Goal: Check status: Check status

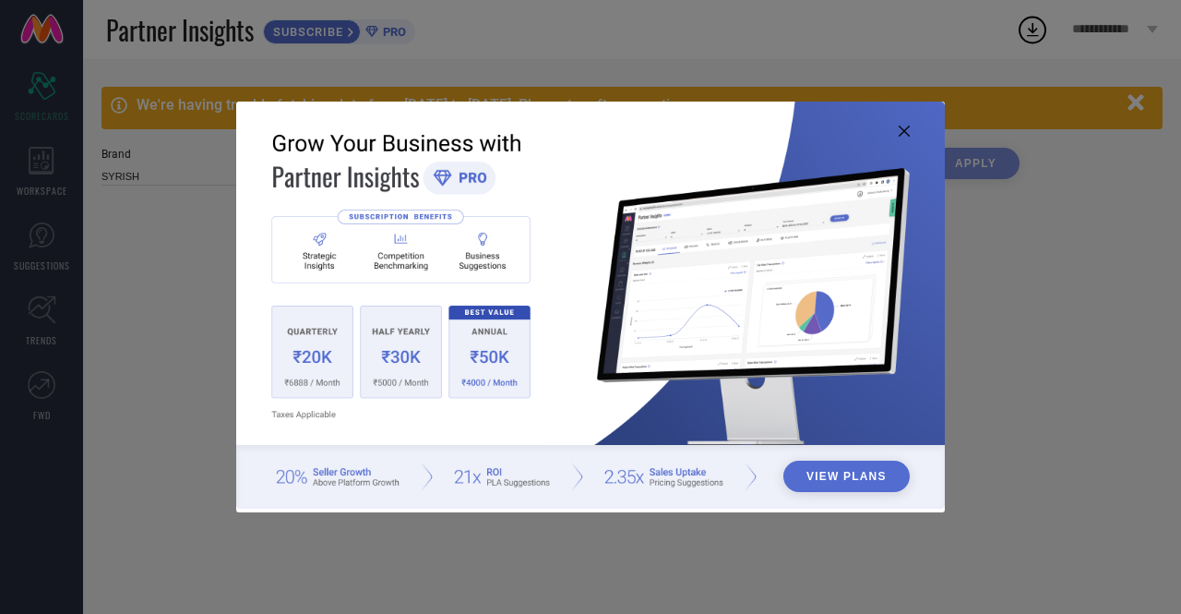
type input "All"
click at [904, 132] on icon at bounding box center [904, 131] width 11 height 11
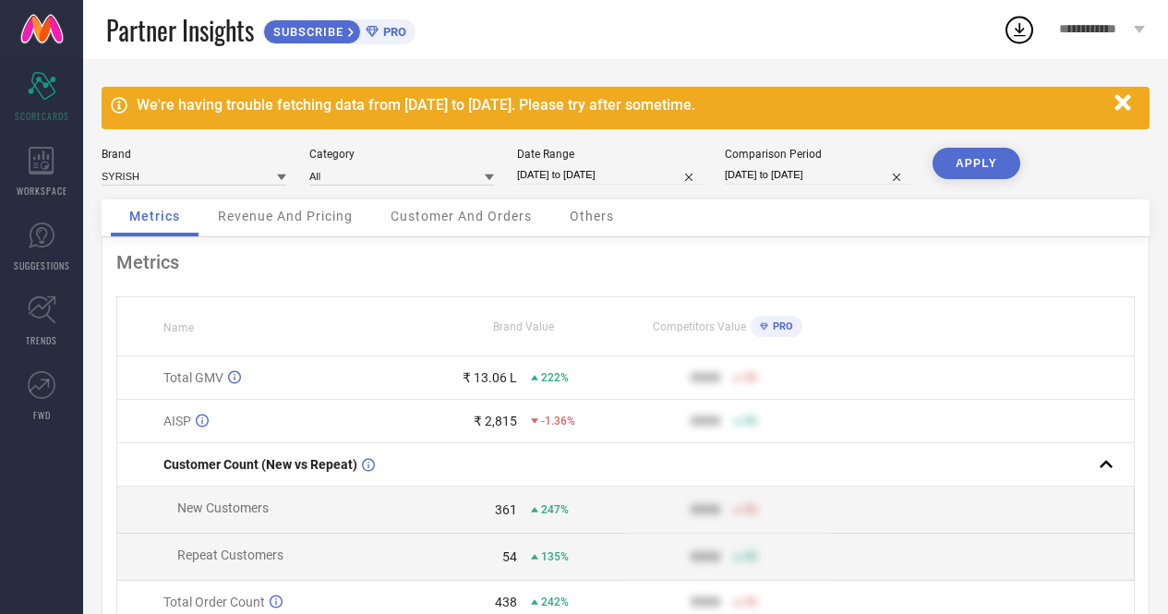
select select "8"
select select "2025"
select select "9"
select select "2025"
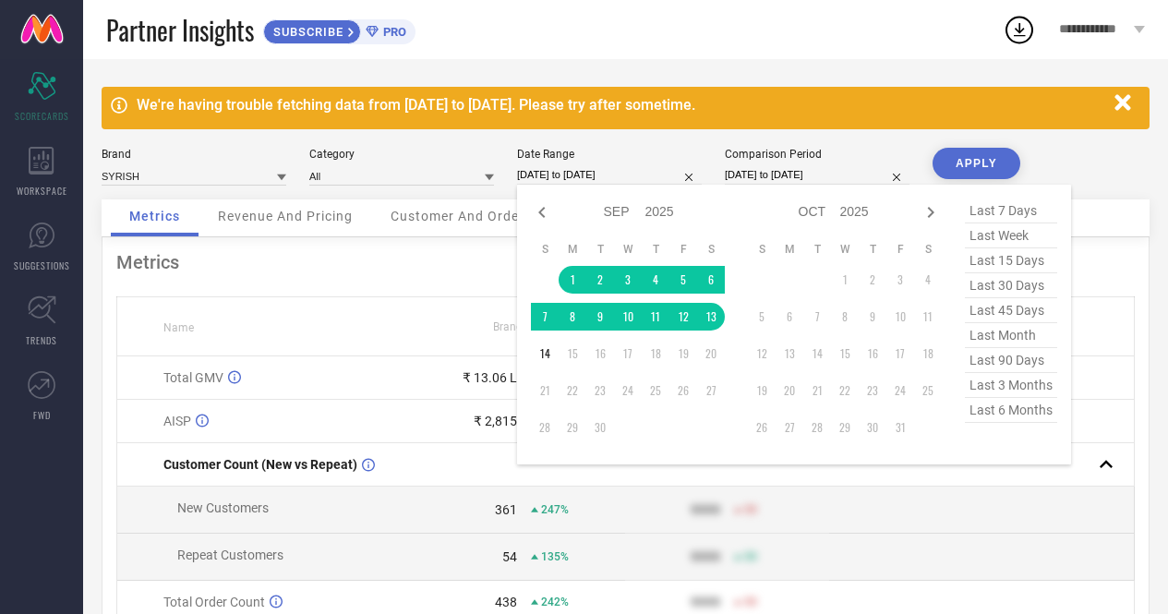
click at [564, 177] on input "[DATE] to [DATE]" at bounding box center [609, 174] width 185 height 19
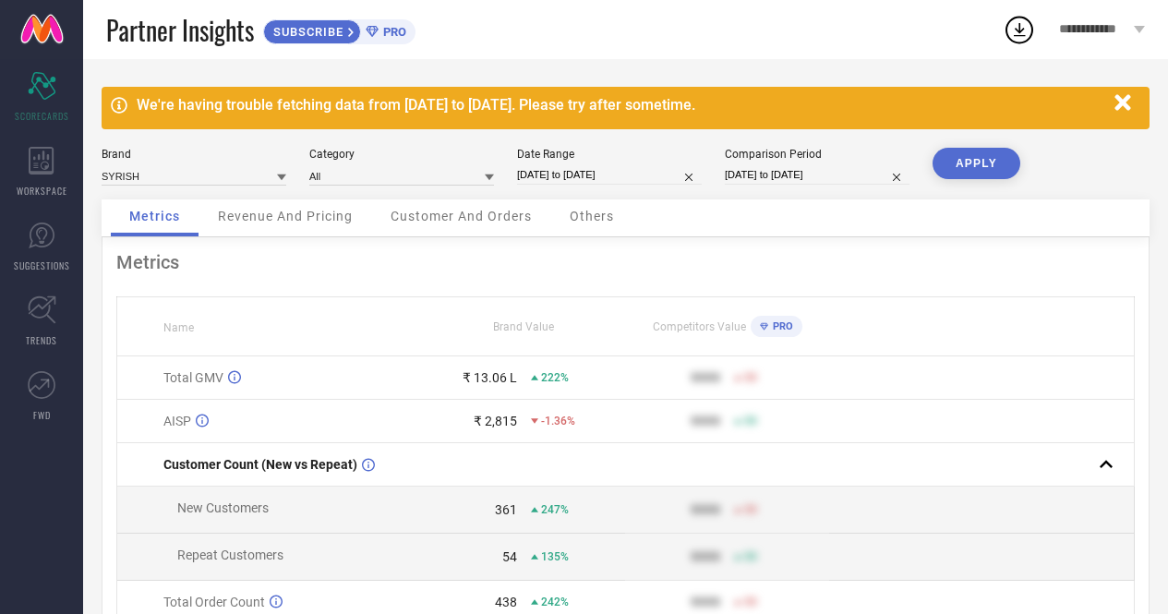
click at [454, 262] on div "Metrics" at bounding box center [625, 262] width 1018 height 22
select select "8"
select select "2025"
select select "9"
select select "2025"
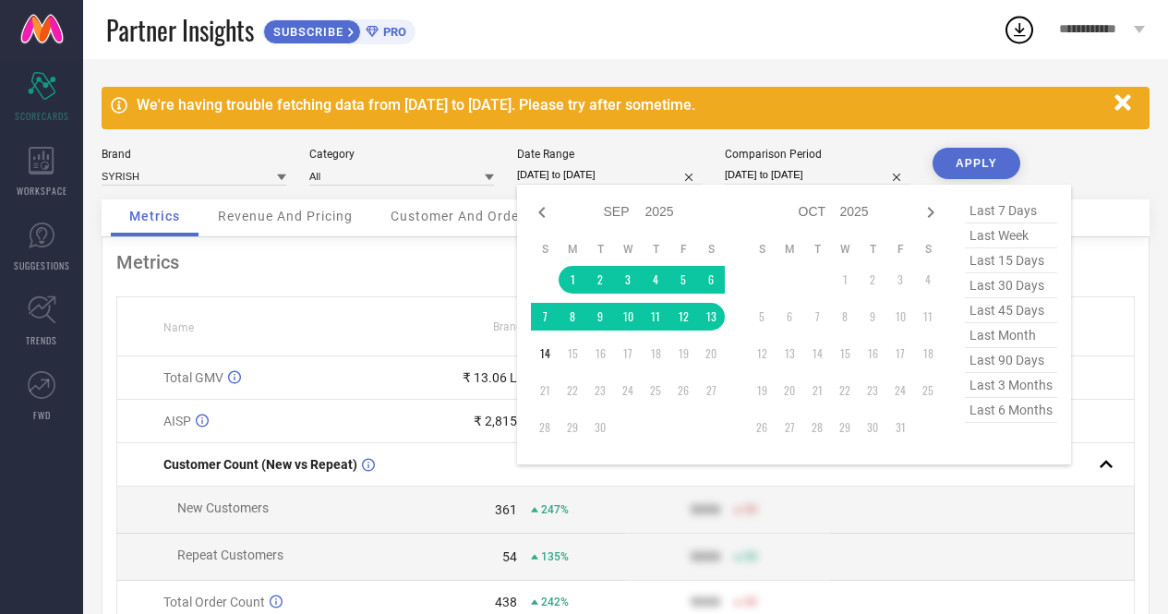
click at [605, 171] on input "[DATE] to [DATE]" at bounding box center [609, 174] width 185 height 19
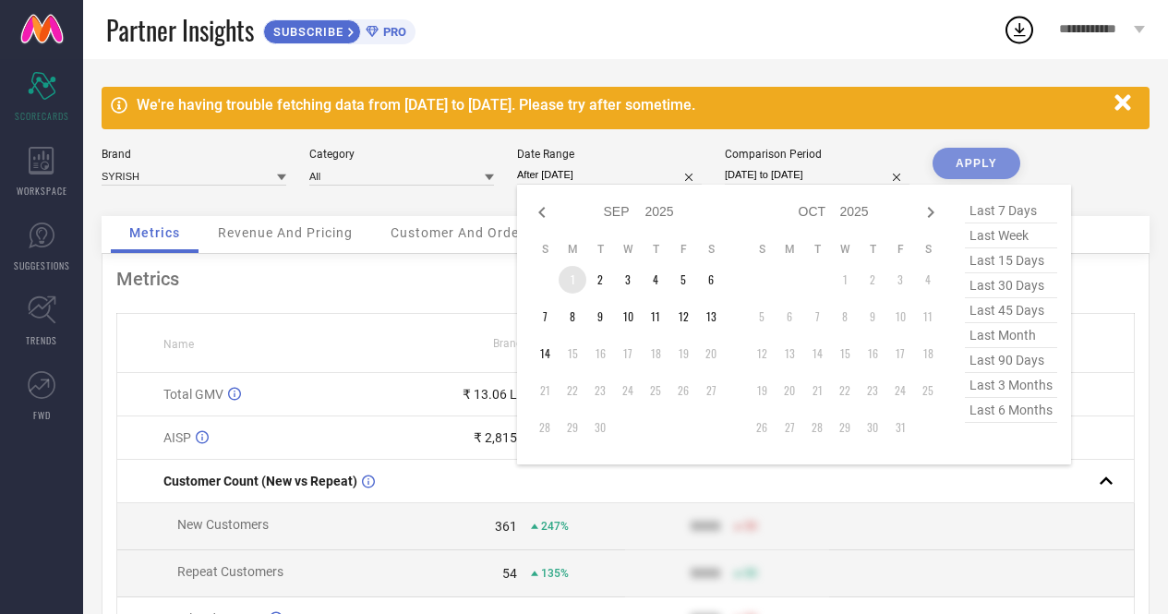
click at [574, 281] on td "1" at bounding box center [572, 280] width 28 height 28
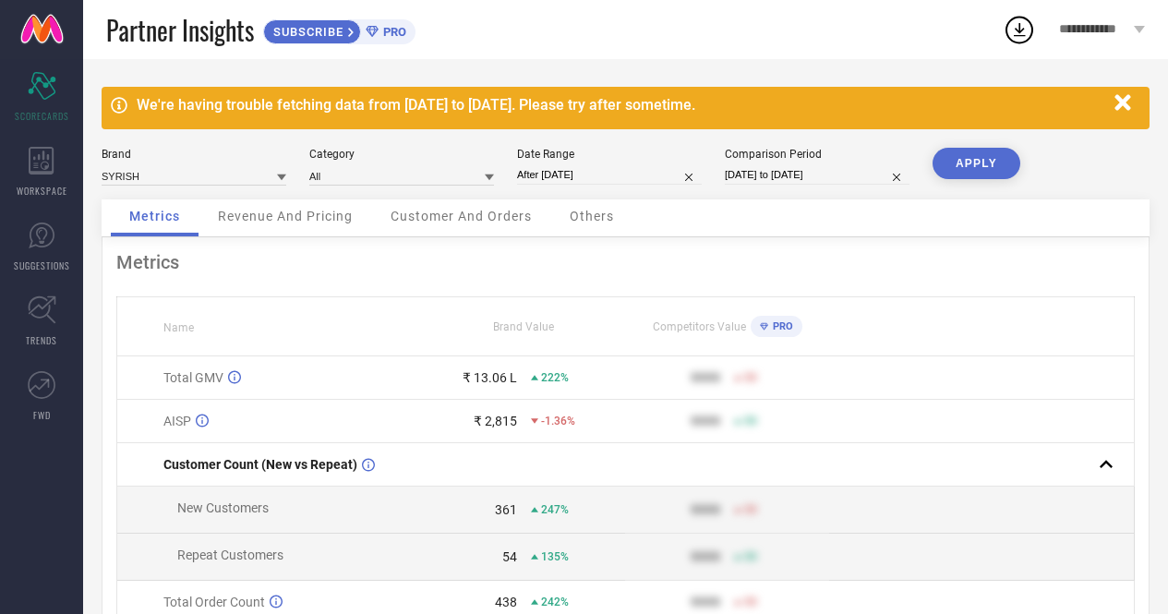
type input "[DATE] to [DATE]"
click at [966, 163] on button "APPLY" at bounding box center [976, 163] width 88 height 31
click at [617, 178] on input "[DATE] to [DATE]" at bounding box center [609, 174] width 185 height 19
select select "8"
select select "2025"
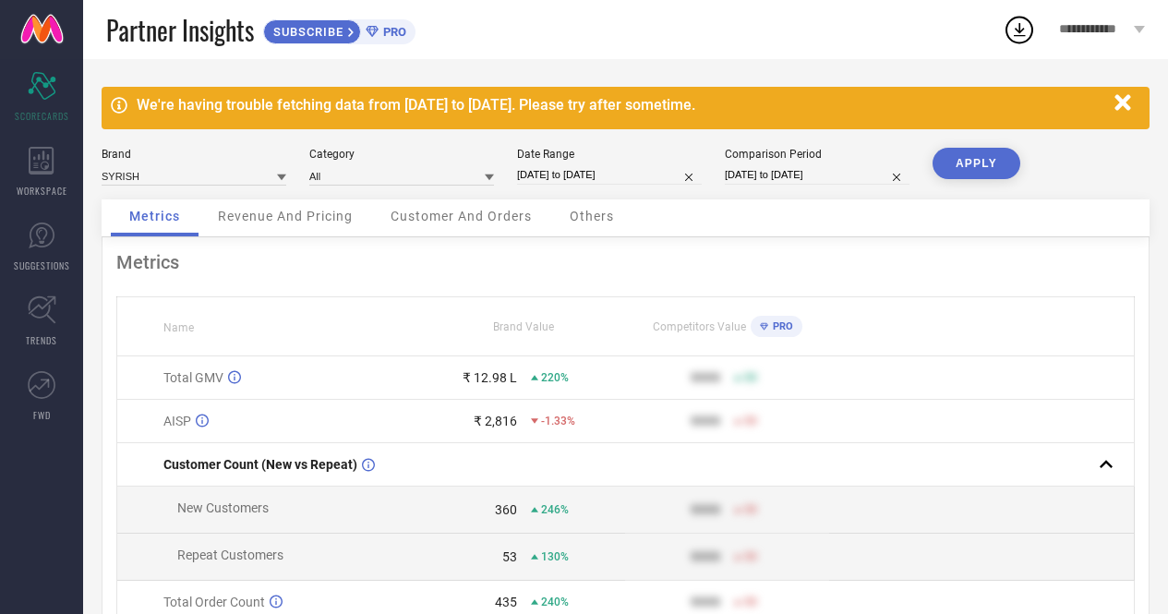
select select "9"
select select "2025"
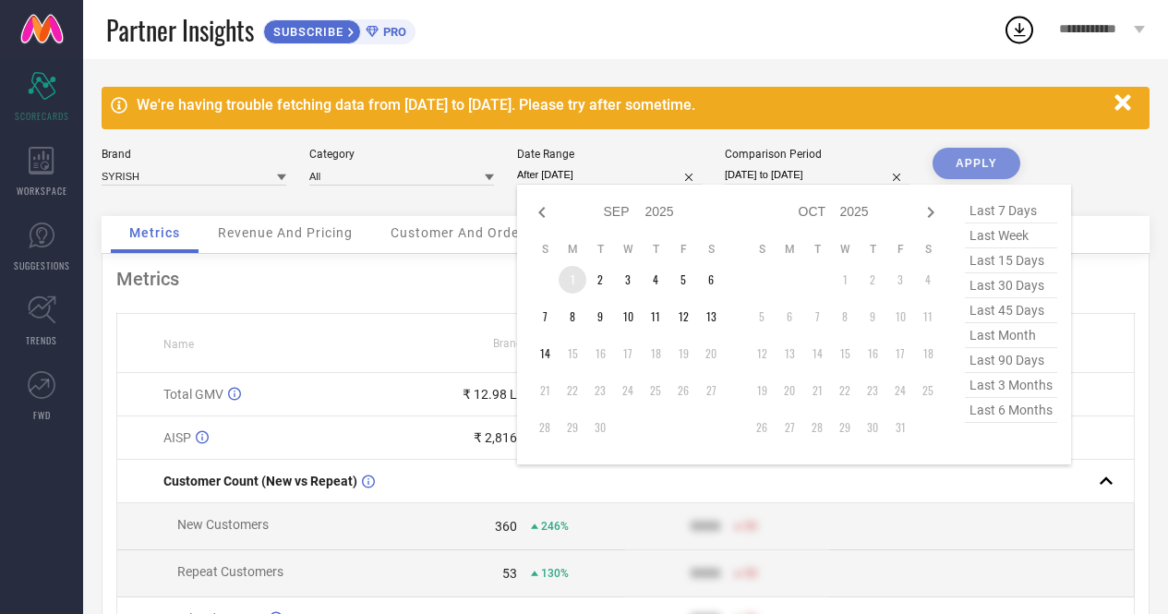
click at [572, 279] on td "1" at bounding box center [572, 280] width 28 height 28
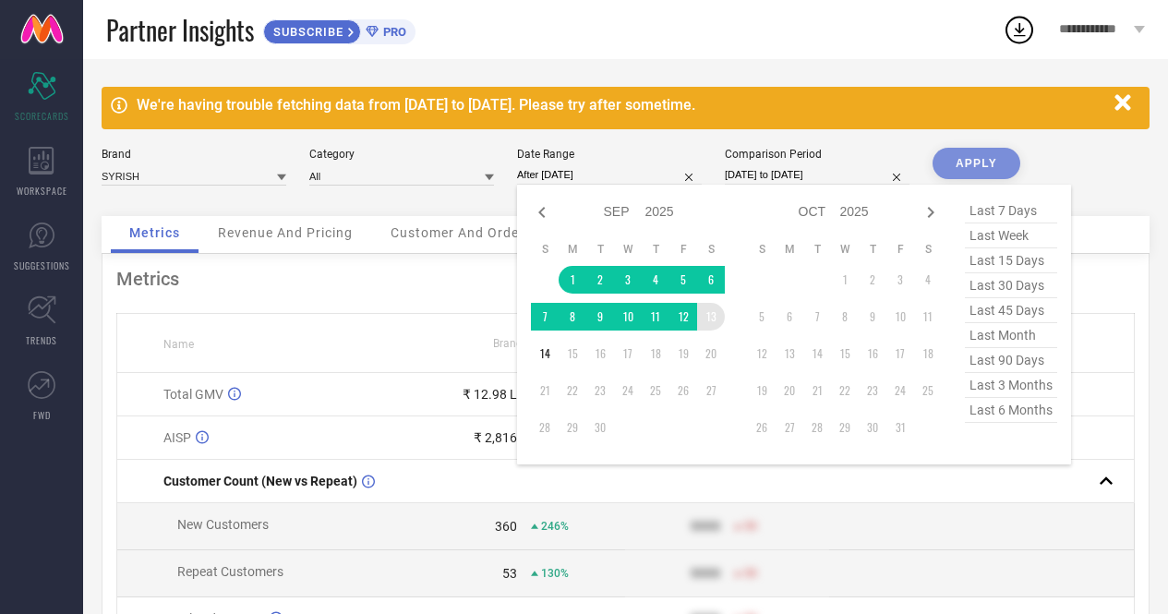
type input "[DATE] to [DATE]"
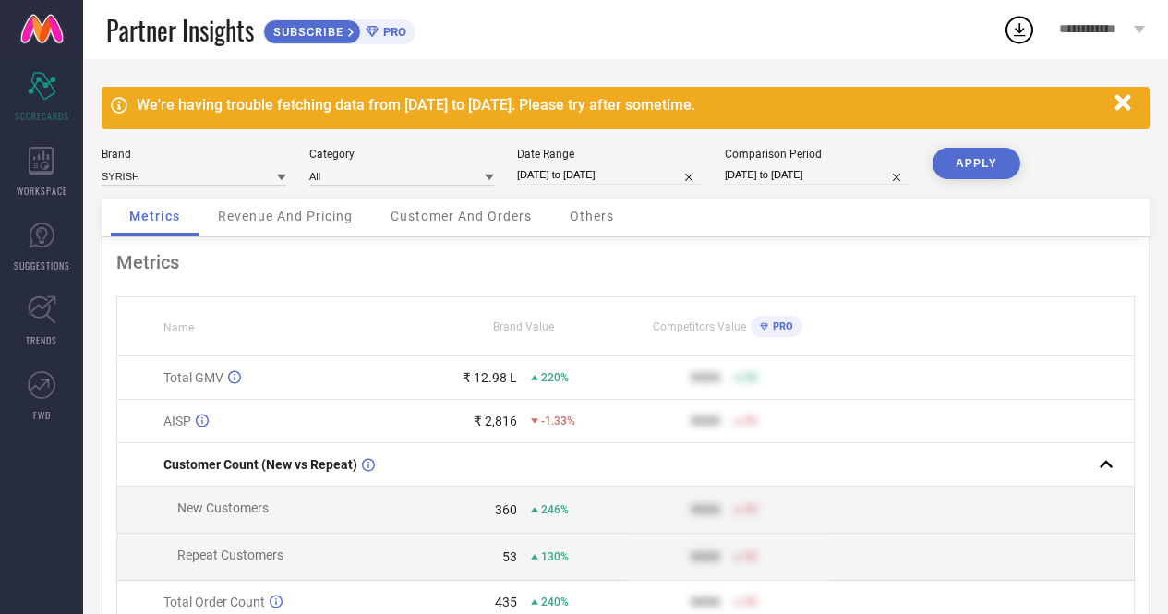
click at [963, 167] on button "APPLY" at bounding box center [976, 163] width 88 height 31
click at [625, 269] on div "Metrics" at bounding box center [625, 262] width 1018 height 22
select select "8"
select select "2025"
select select "9"
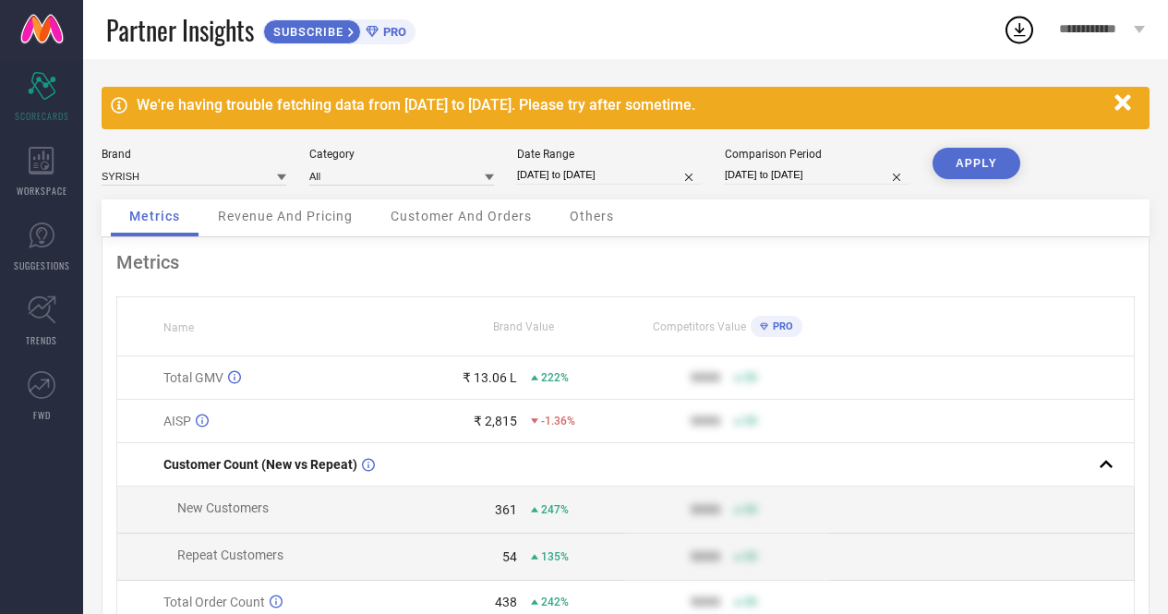
select select "2025"
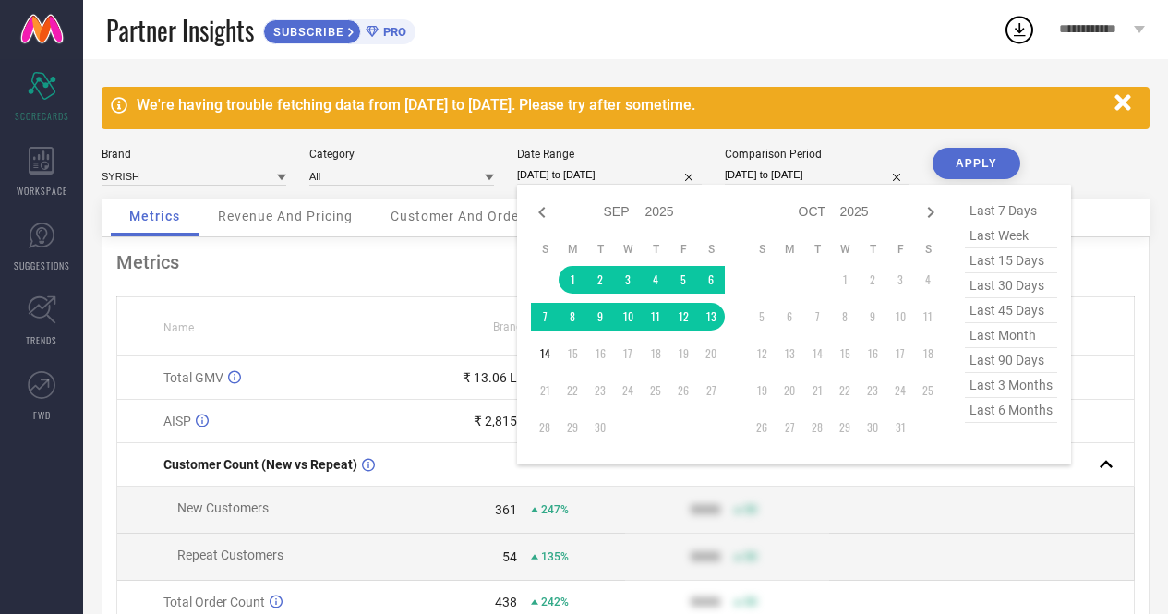
click at [598, 175] on input "[DATE] to [DATE]" at bounding box center [609, 174] width 185 height 19
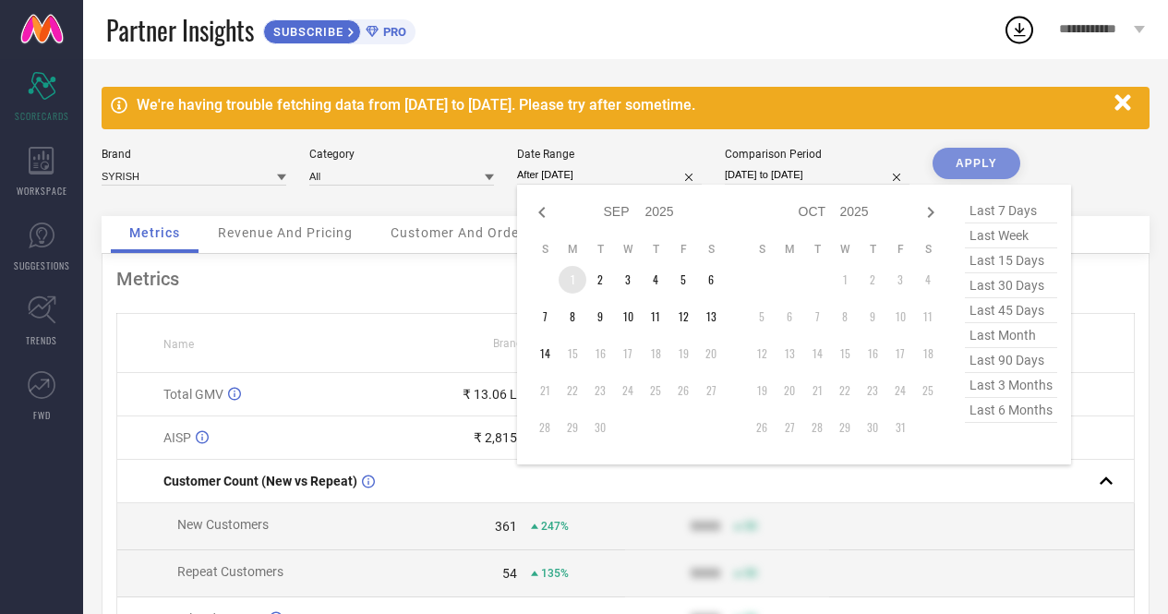
click at [569, 289] on td "1" at bounding box center [572, 280] width 28 height 28
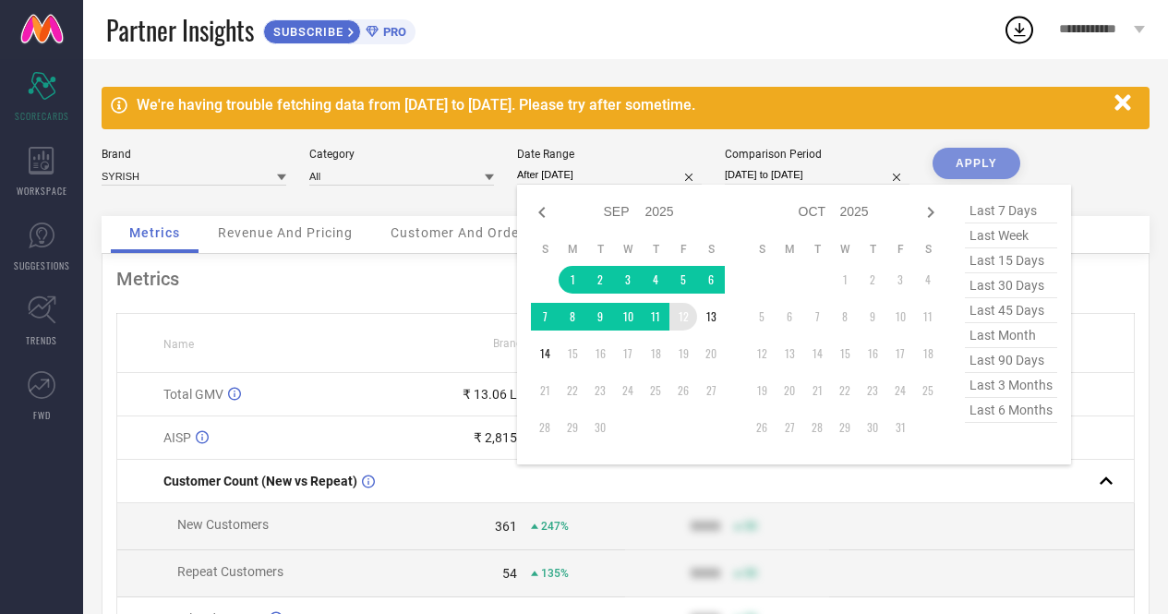
type input "[DATE] to [DATE]"
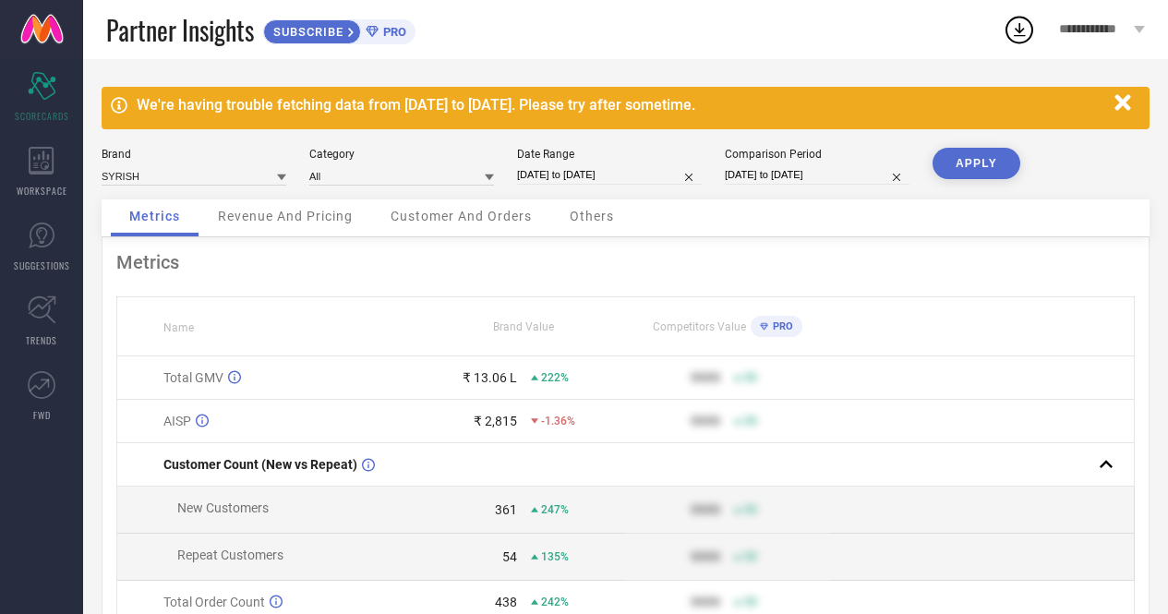
click at [975, 159] on button "APPLY" at bounding box center [976, 163] width 88 height 31
select select "8"
select select "2025"
select select "9"
select select "2025"
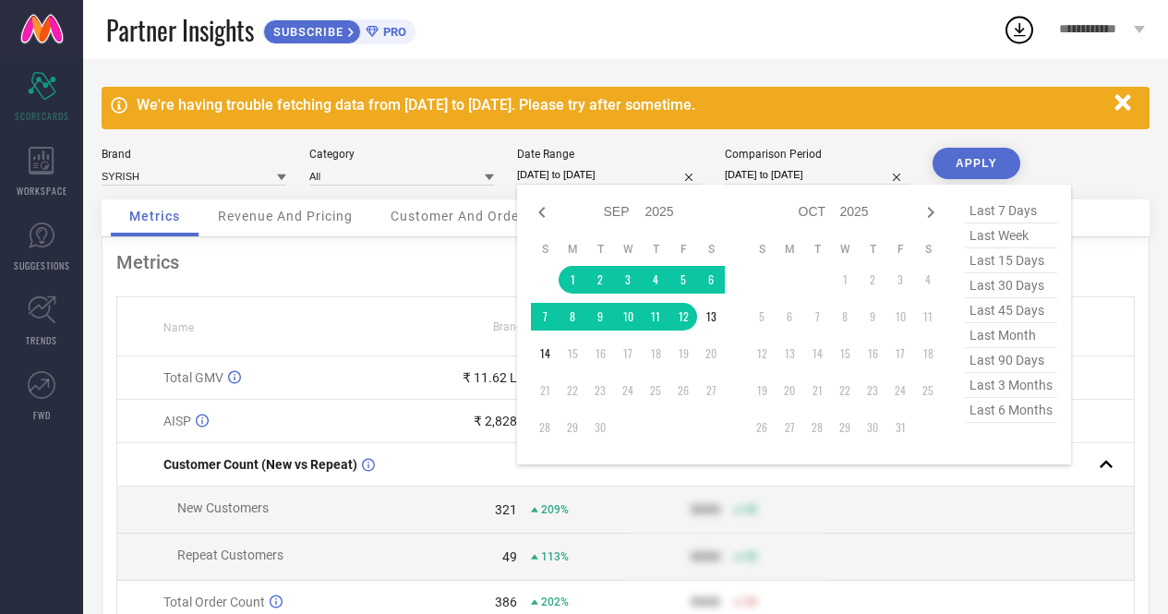
click at [547, 182] on input "[DATE] to [DATE]" at bounding box center [609, 174] width 185 height 19
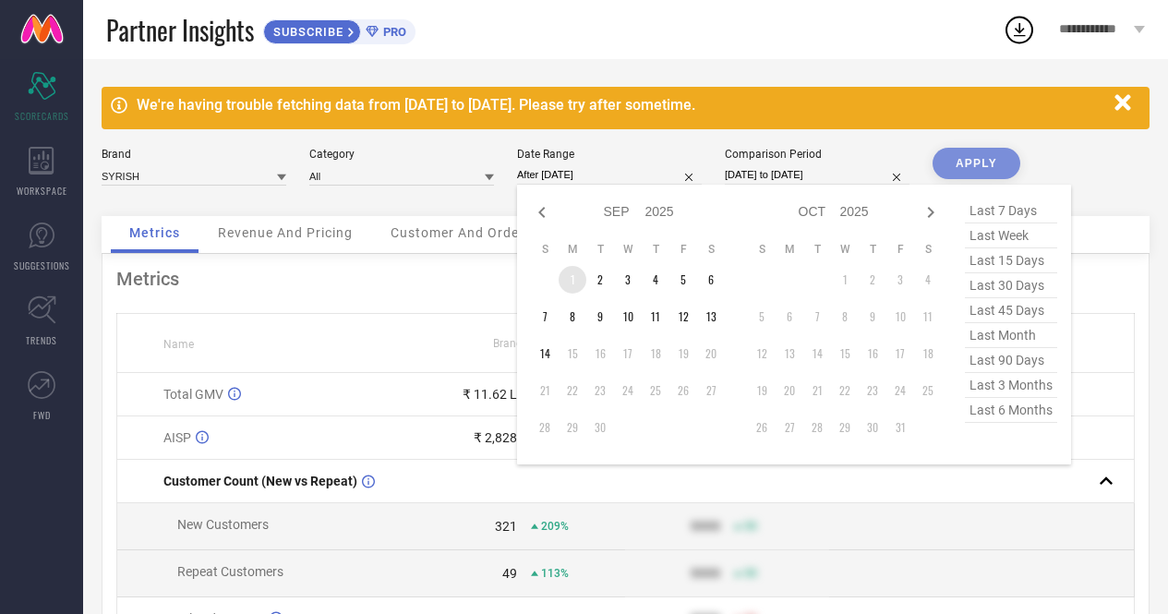
click at [566, 277] on td "1" at bounding box center [572, 280] width 28 height 28
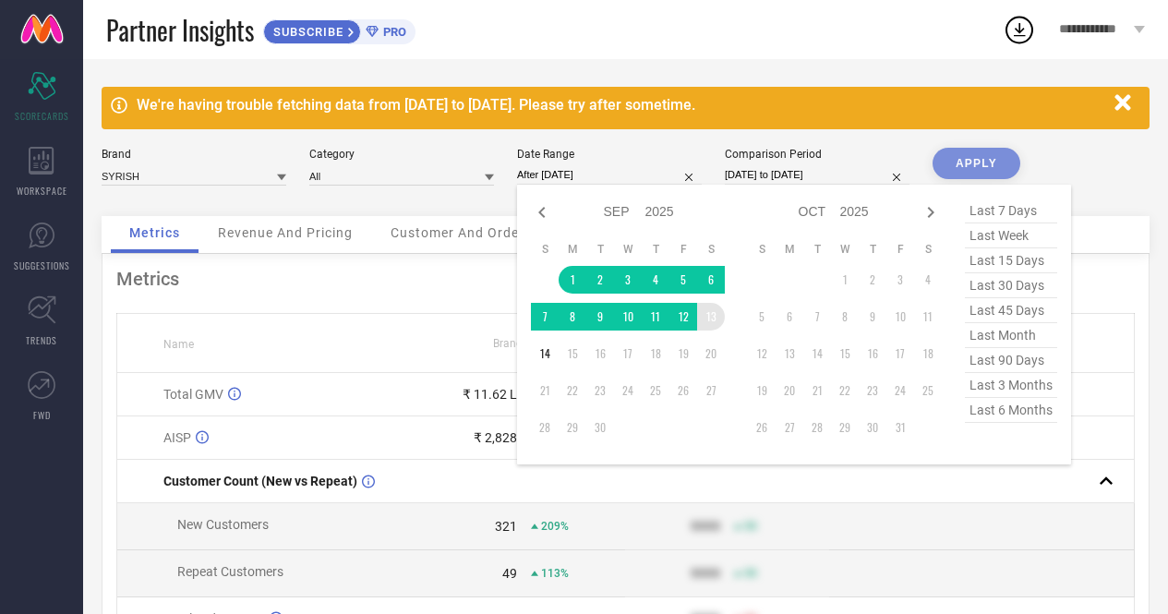
type input "[DATE] to [DATE]"
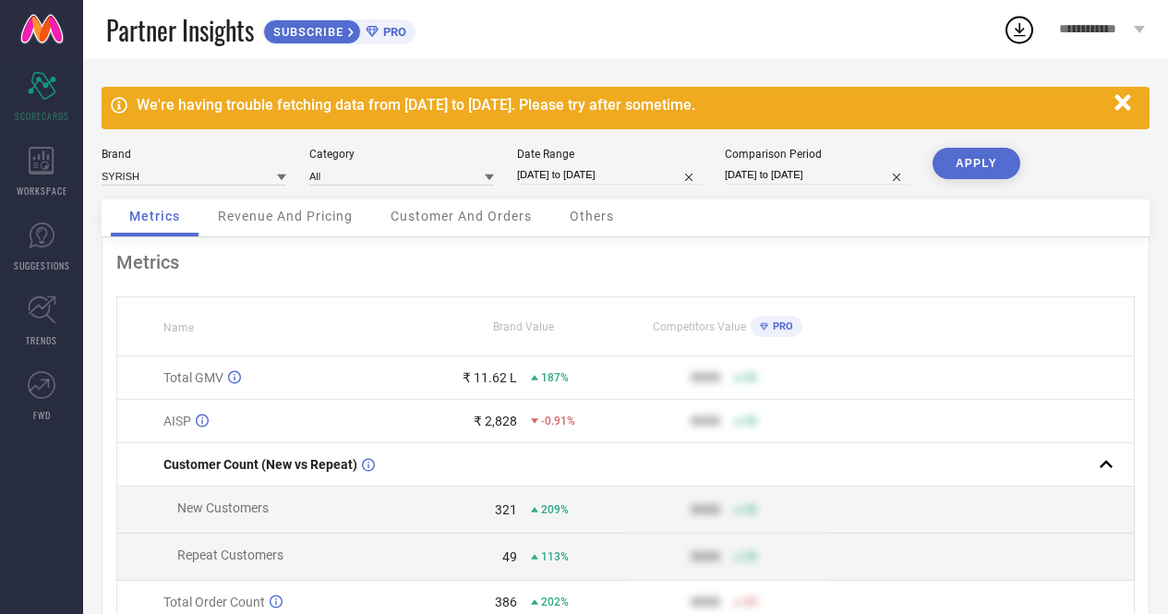
click at [970, 161] on button "APPLY" at bounding box center [976, 163] width 88 height 31
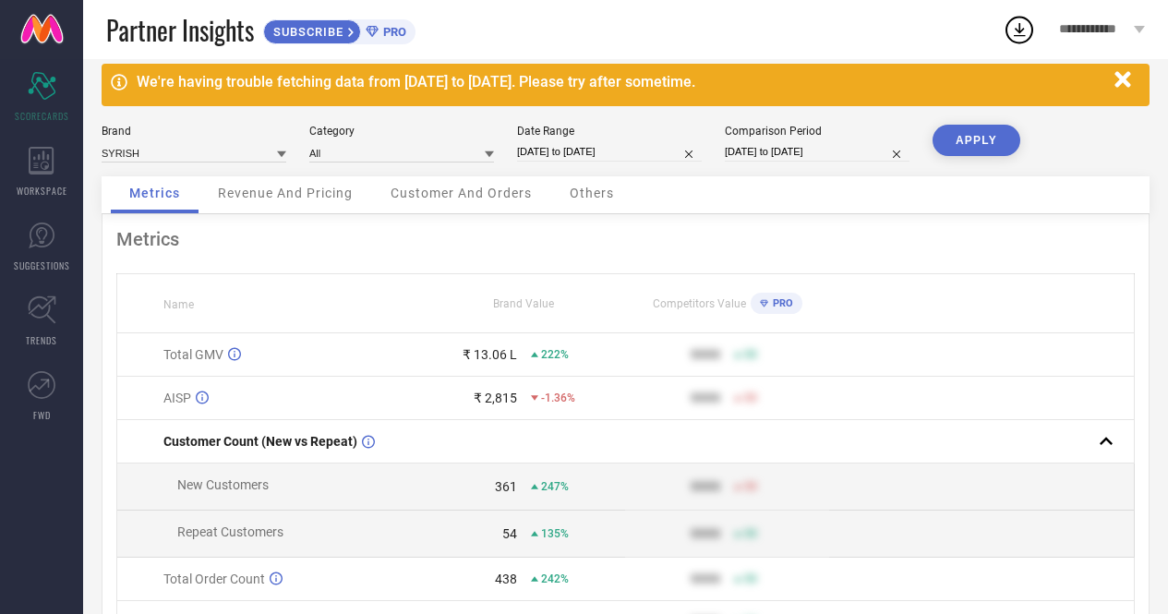
scroll to position [12, 0]
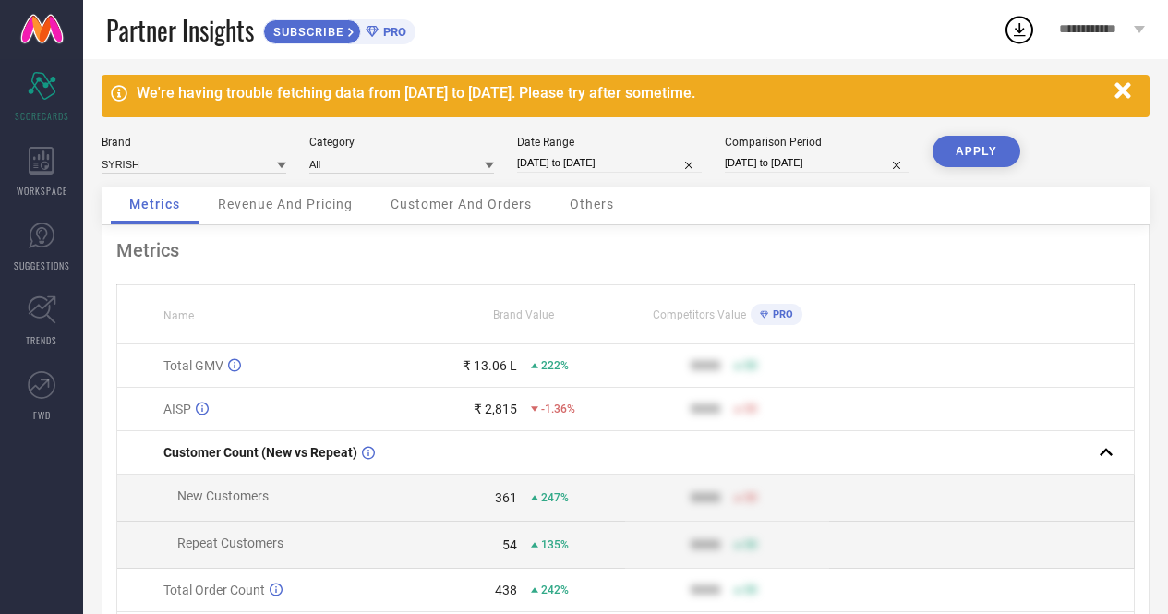
select select "8"
select select "2025"
select select "9"
select select "2025"
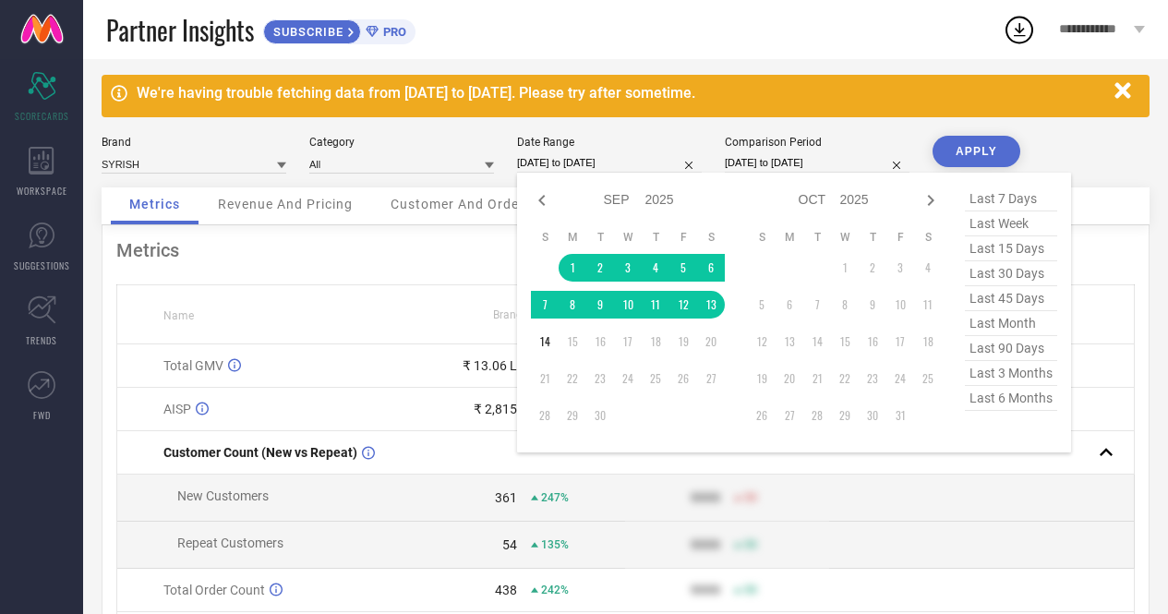
click at [614, 172] on input "[DATE] to [DATE]" at bounding box center [609, 162] width 185 height 19
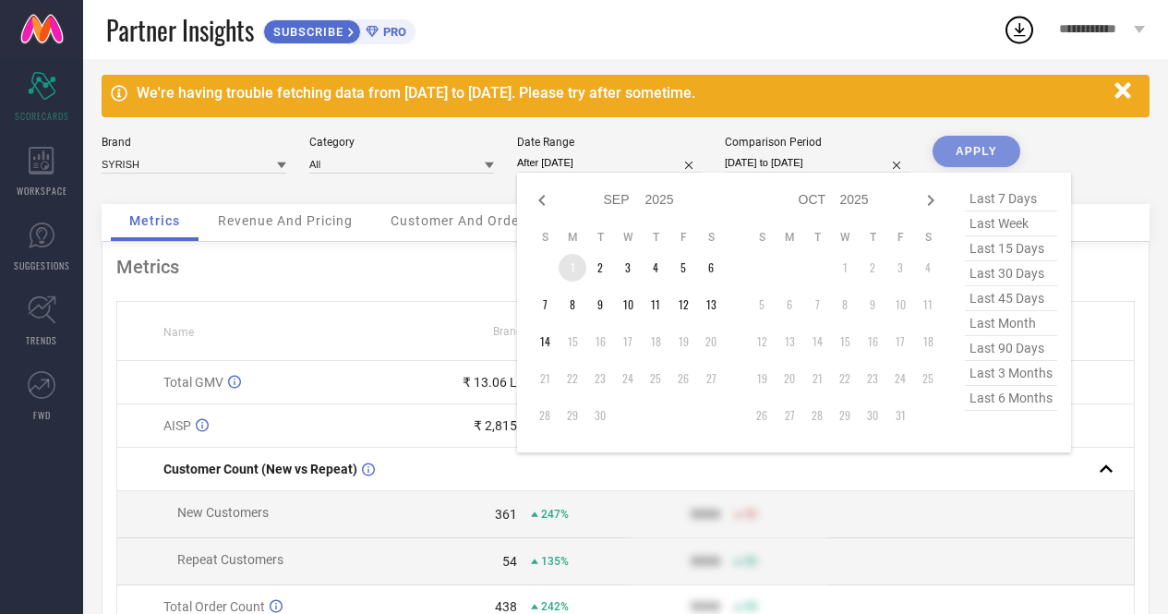
click at [569, 266] on td "1" at bounding box center [572, 268] width 28 height 28
type input "[DATE] to [DATE]"
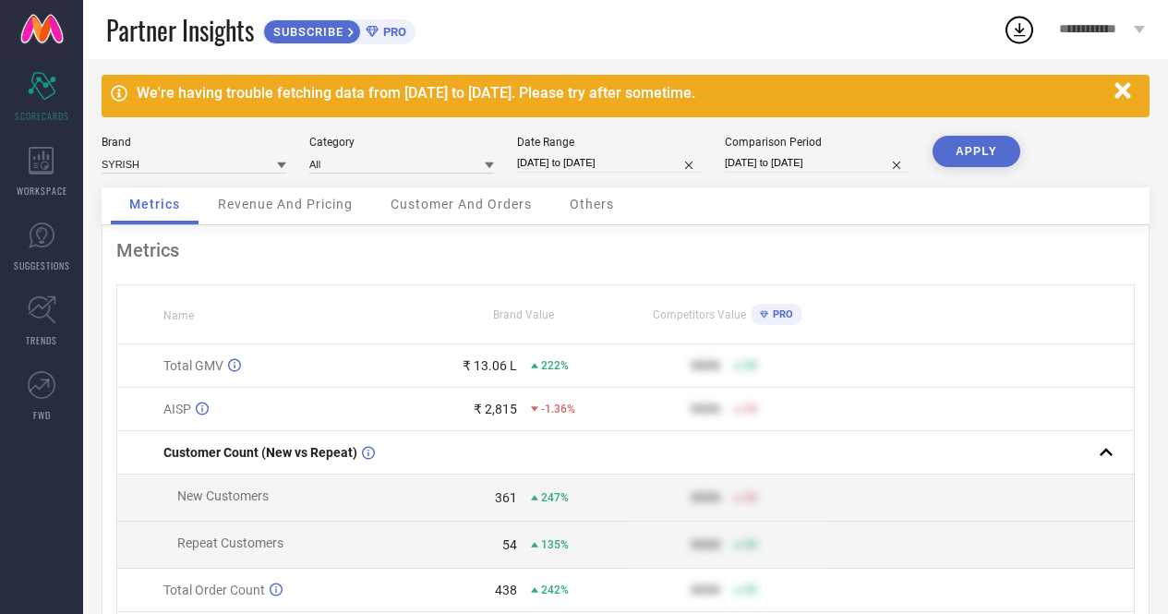
click at [967, 147] on button "APPLY" at bounding box center [976, 151] width 88 height 31
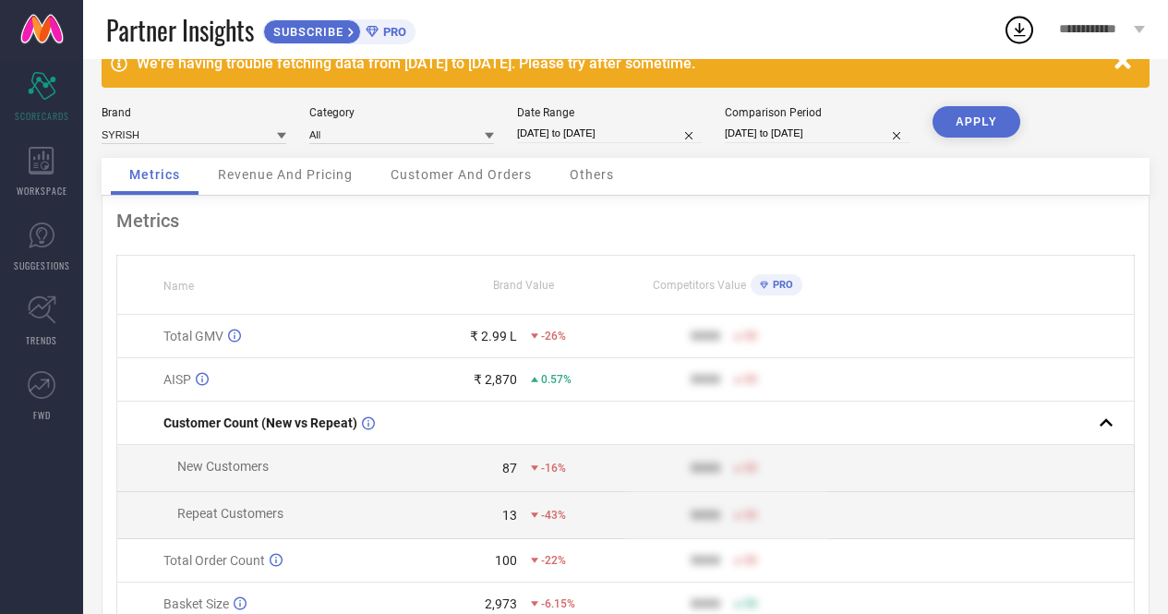
scroll to position [0, 0]
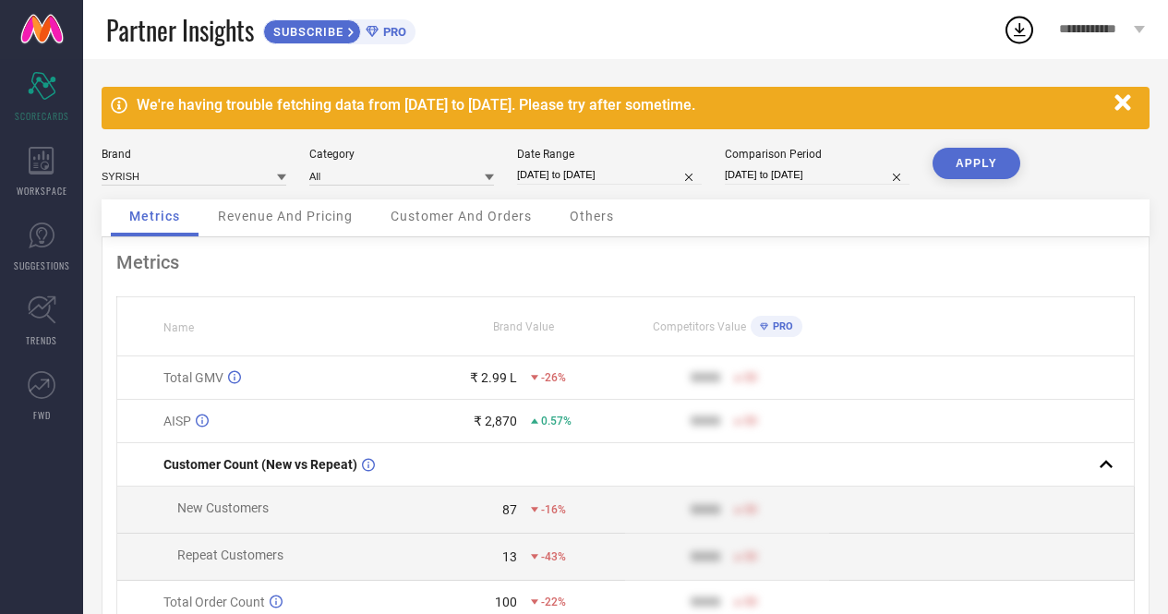
select select "8"
select select "2025"
select select "9"
select select "2025"
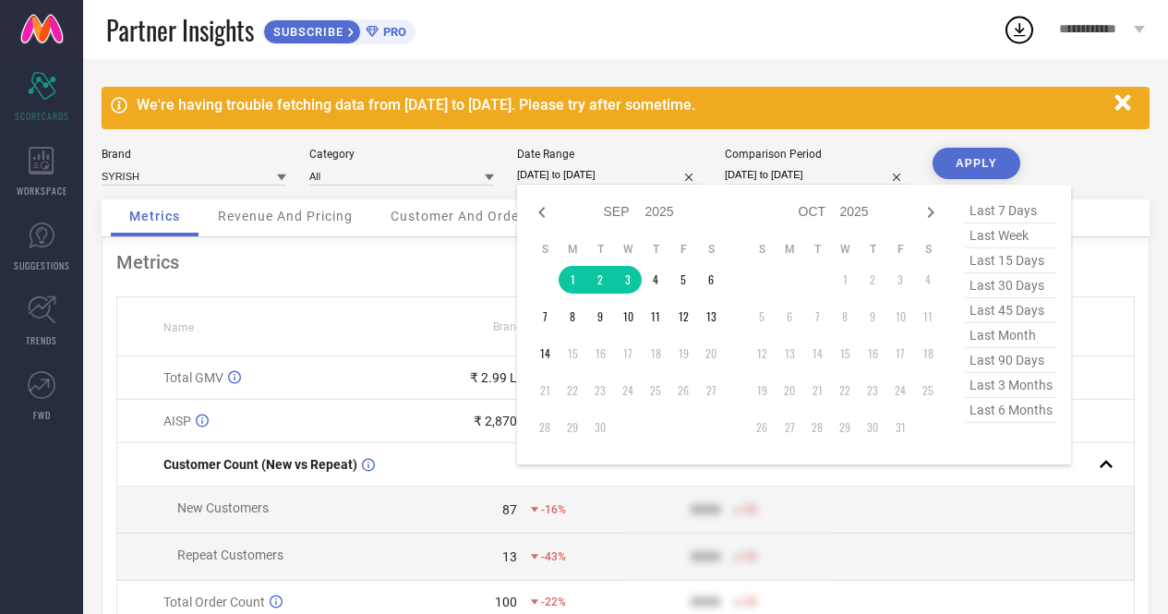
click at [588, 170] on input "[DATE] to [DATE]" at bounding box center [609, 174] width 185 height 19
click at [540, 213] on icon at bounding box center [541, 212] width 6 height 11
select select "7"
select select "2025"
select select "8"
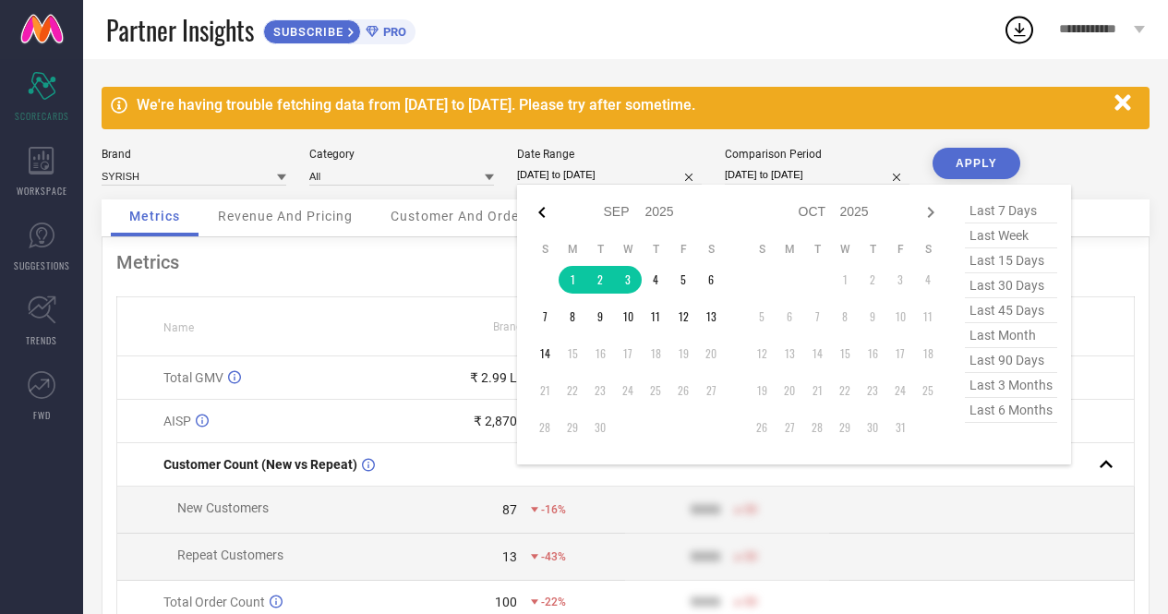
select select "2025"
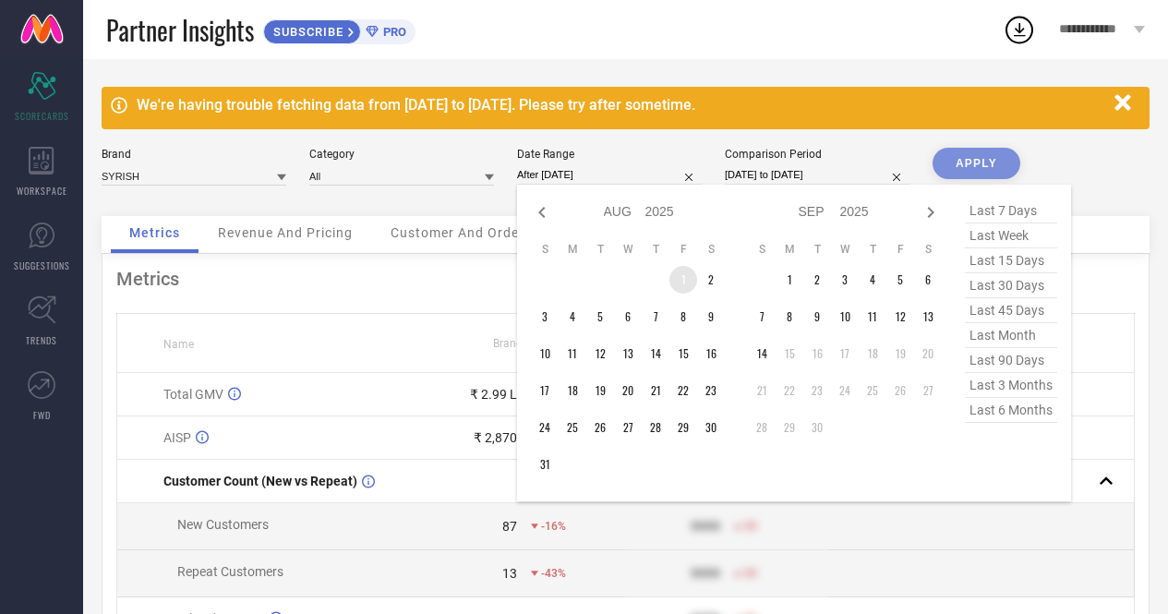
click at [681, 279] on td "1" at bounding box center [683, 280] width 28 height 28
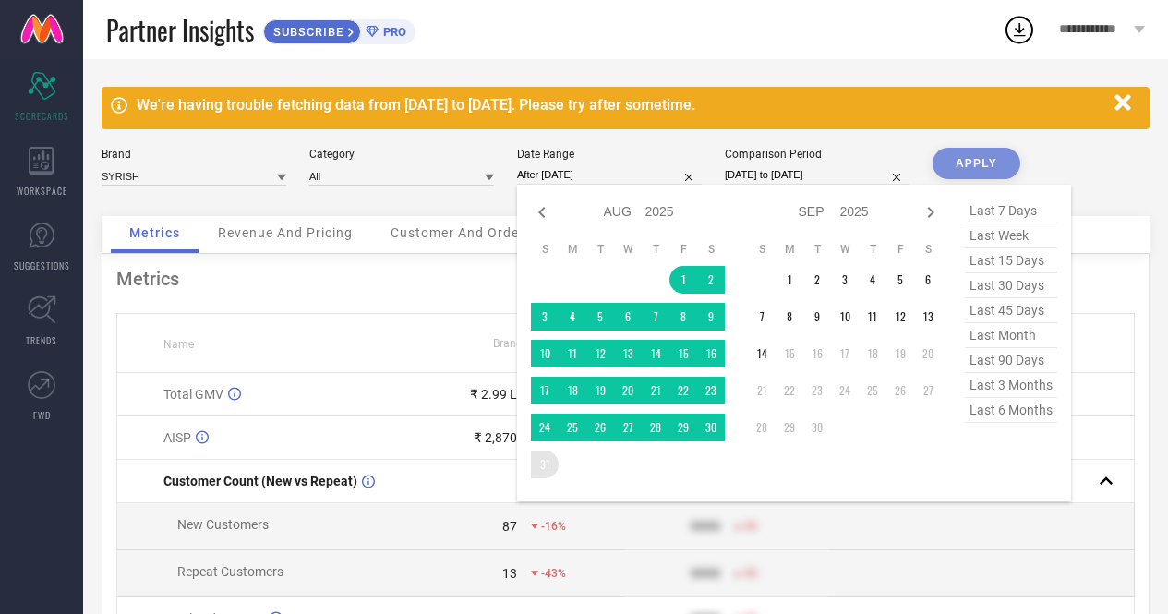
type input "[DATE] to [DATE]"
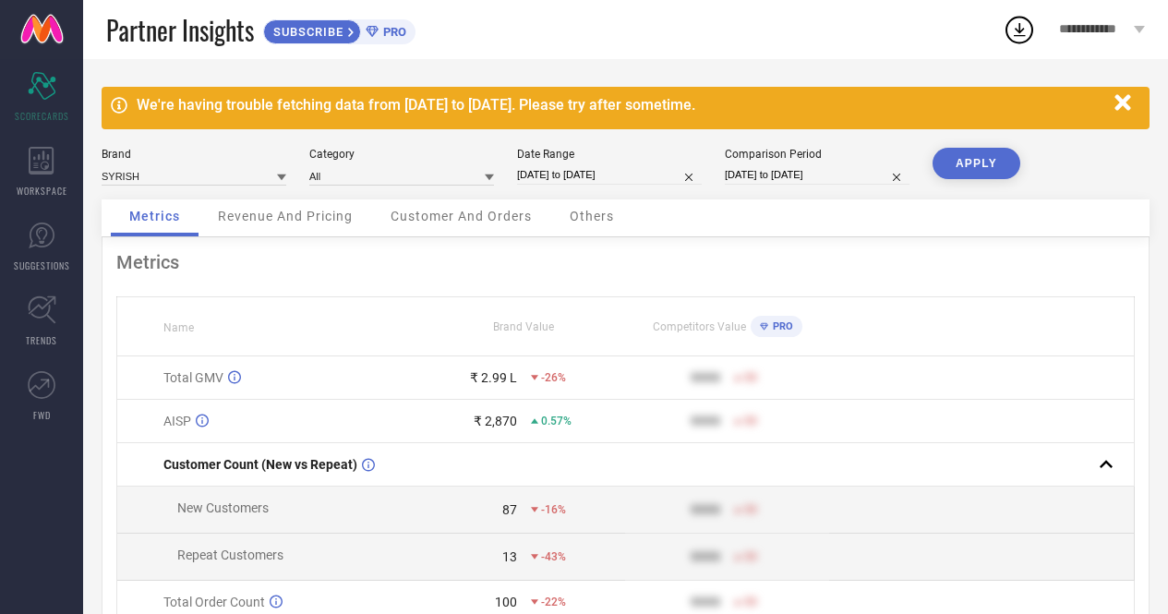
click at [977, 157] on button "APPLY" at bounding box center [976, 163] width 88 height 31
select select "7"
select select "2025"
select select "8"
select select "2025"
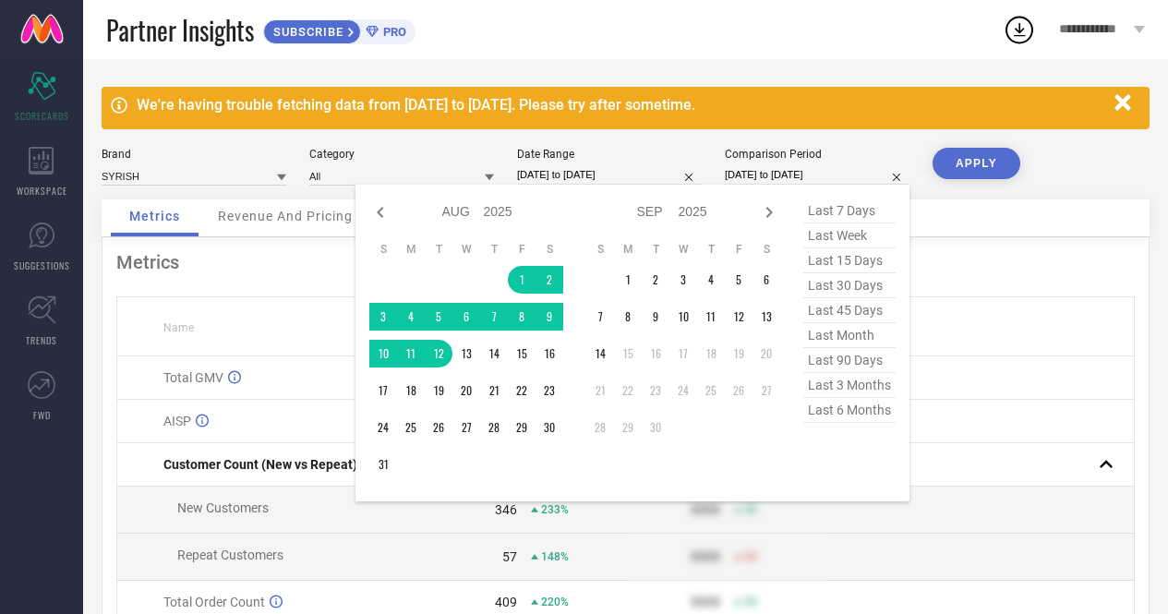
click at [797, 174] on input "[DATE] to [DATE]" at bounding box center [817, 174] width 185 height 19
click at [382, 212] on icon at bounding box center [380, 212] width 22 height 22
select select "6"
select select "2025"
select select "7"
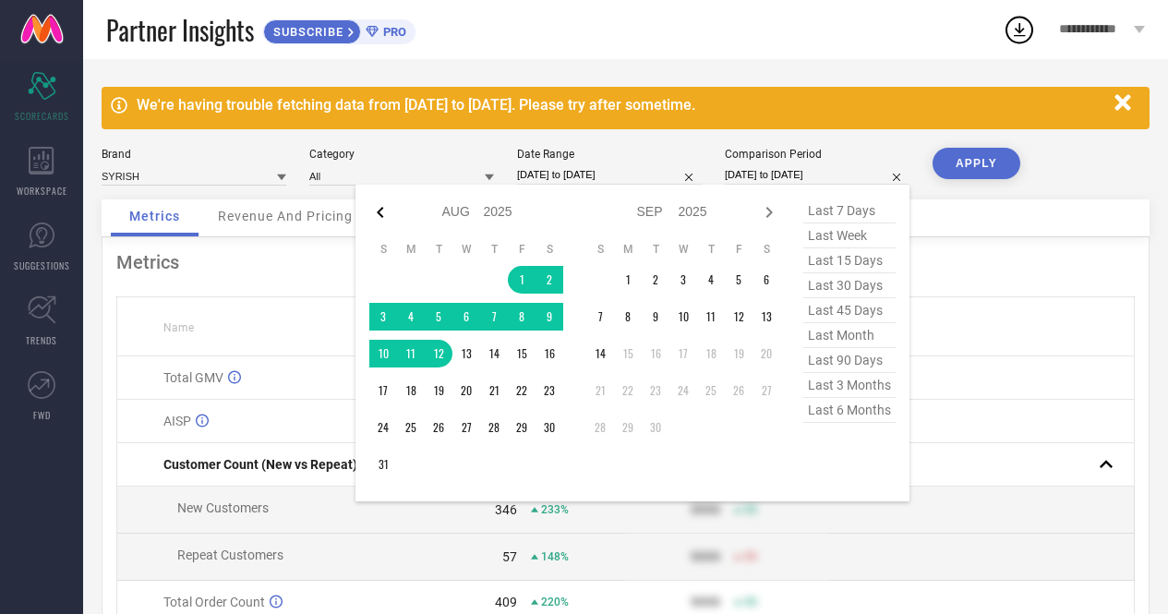
select select "2025"
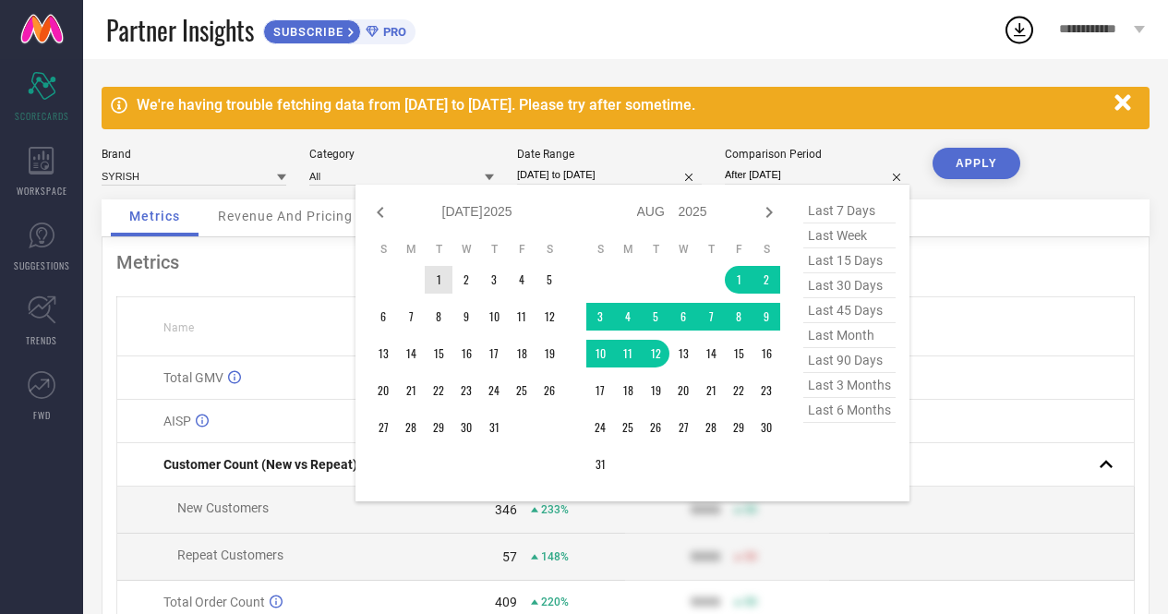
click at [432, 280] on td "1" at bounding box center [439, 280] width 28 height 28
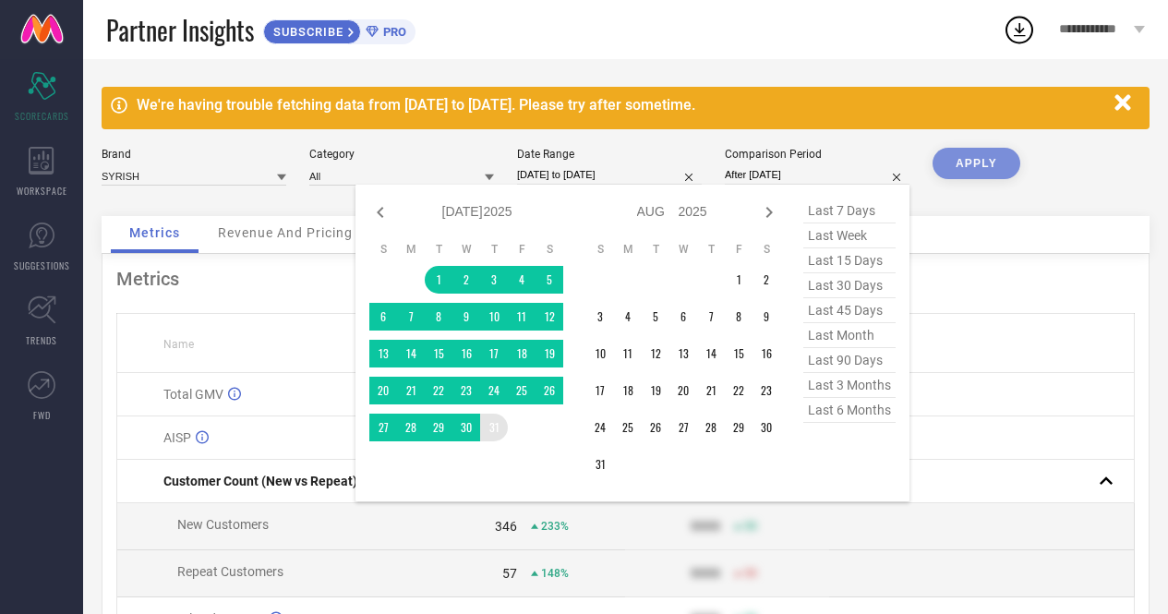
type input "[DATE] to [DATE]"
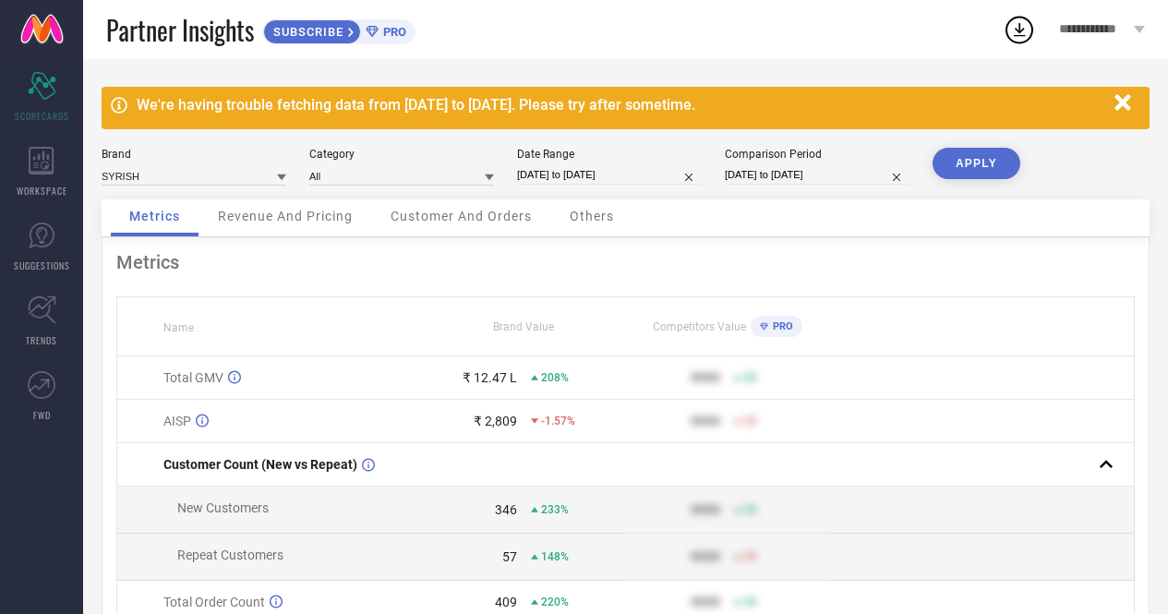
click at [980, 168] on button "APPLY" at bounding box center [976, 163] width 88 height 31
click at [315, 218] on span "Revenue And Pricing" at bounding box center [285, 216] width 135 height 15
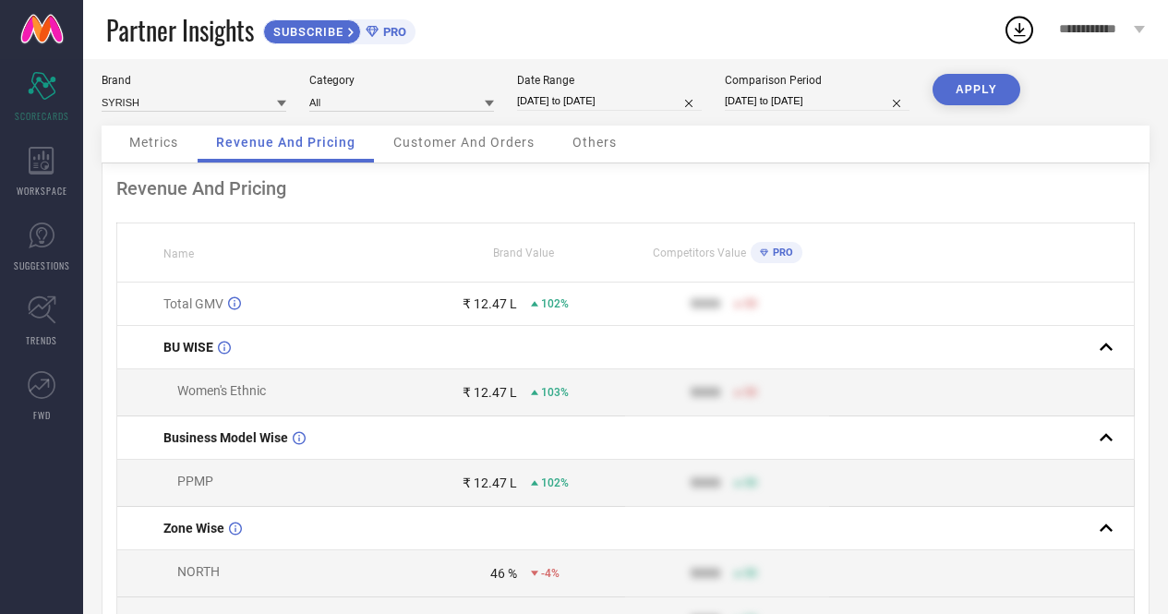
scroll to position [75, 0]
click at [556, 100] on input "[DATE] to [DATE]" at bounding box center [609, 99] width 185 height 19
select select "7"
select select "2025"
select select "8"
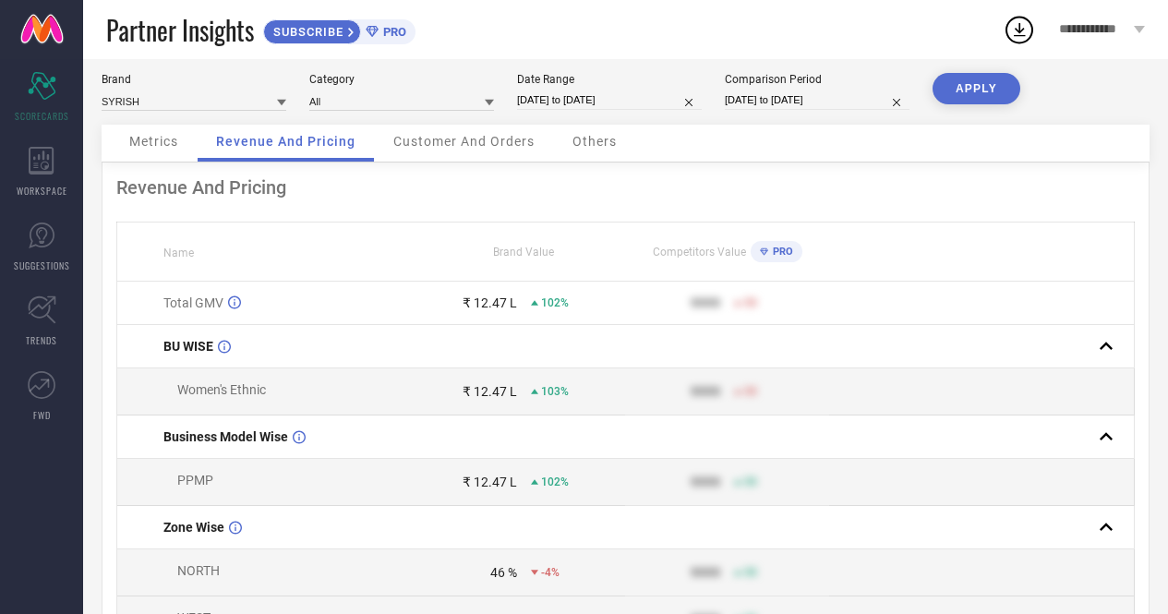
select select "2025"
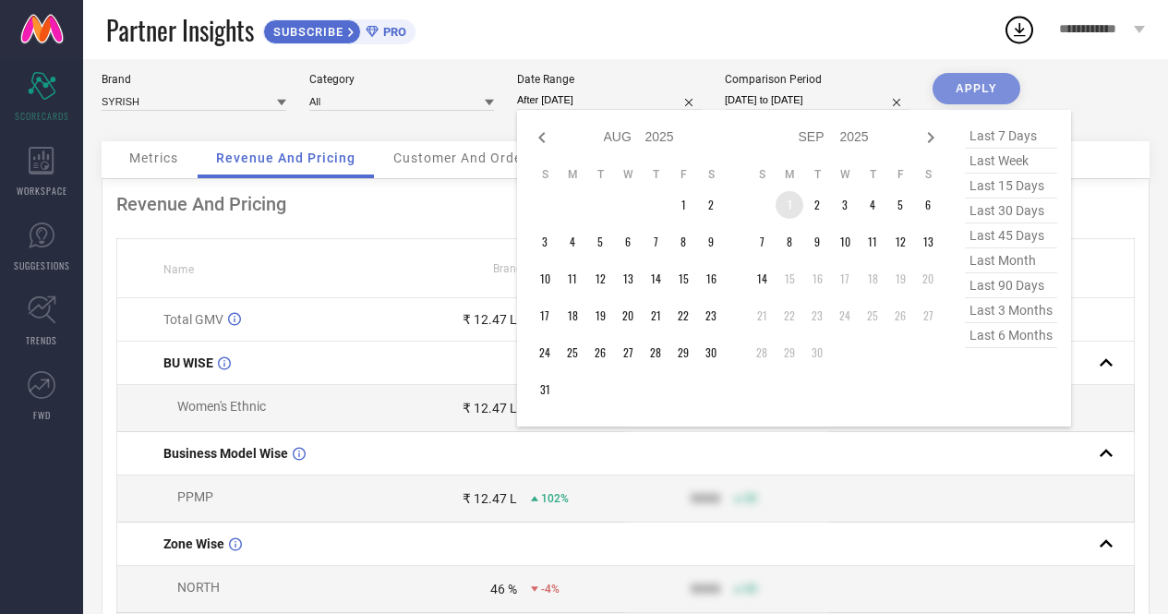
click at [789, 213] on td "1" at bounding box center [789, 205] width 28 height 28
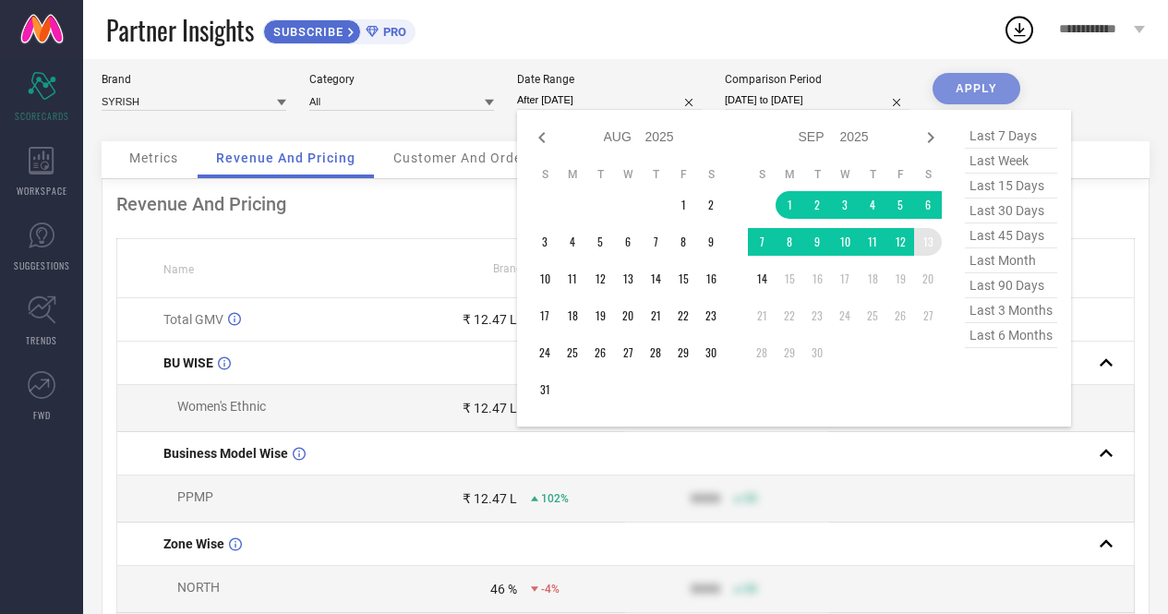
type input "[DATE] to [DATE]"
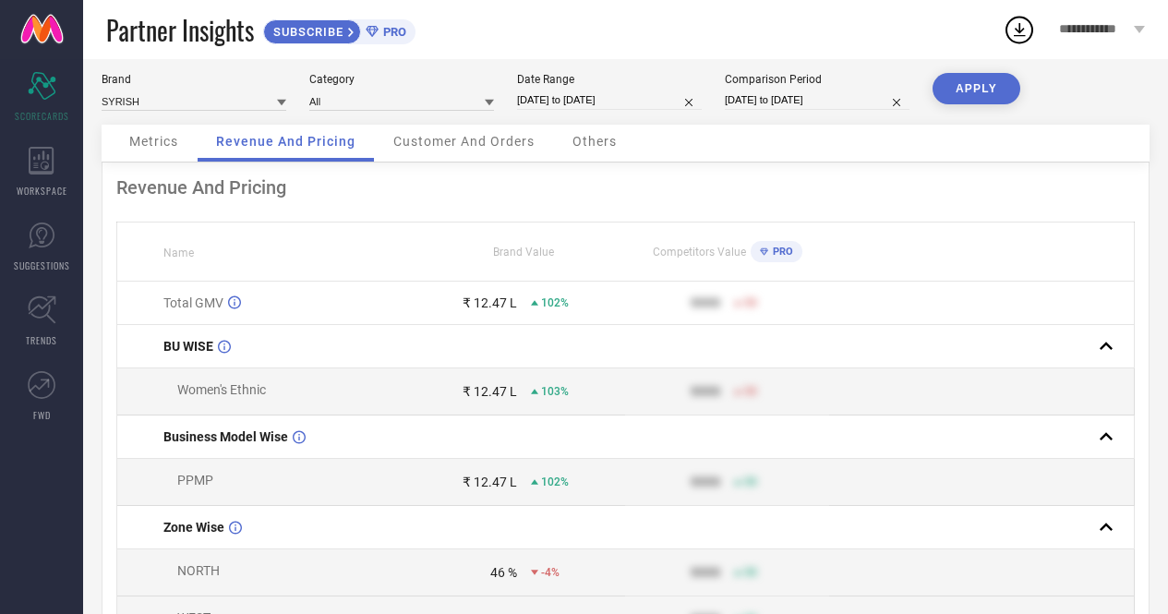
click at [962, 88] on button "APPLY" at bounding box center [976, 88] width 88 height 31
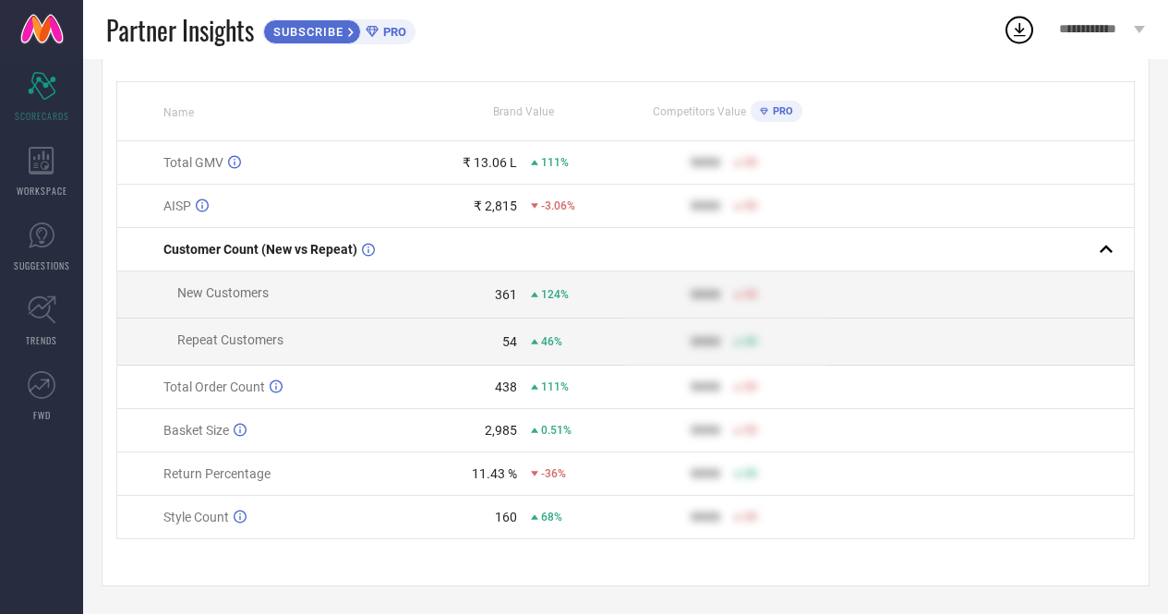
scroll to position [0, 0]
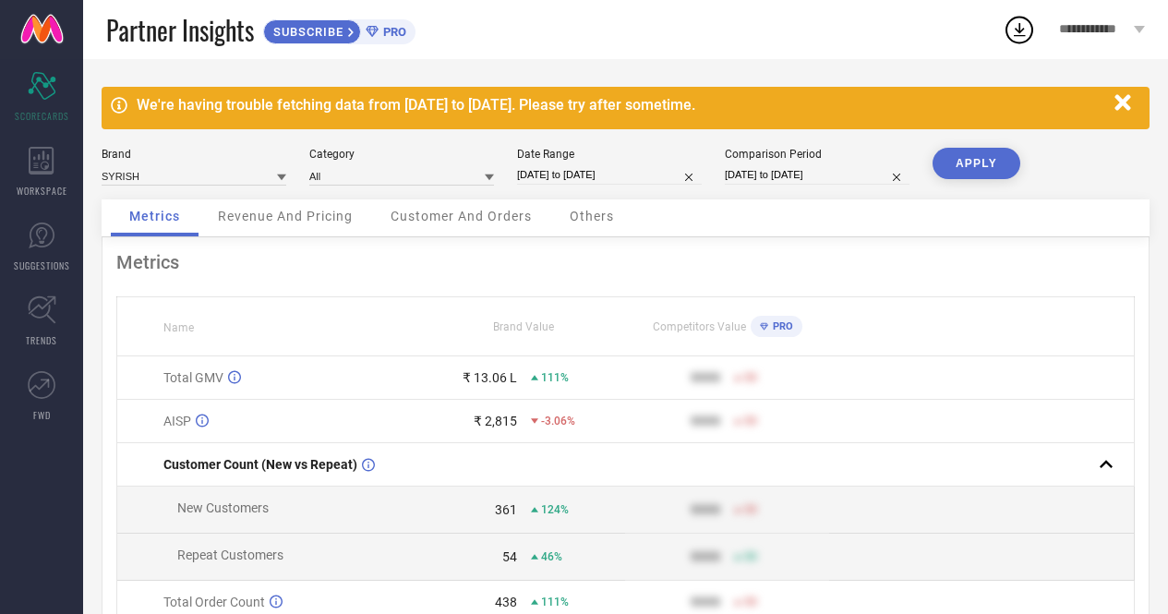
click at [315, 229] on div "Revenue And Pricing" at bounding box center [285, 217] width 172 height 37
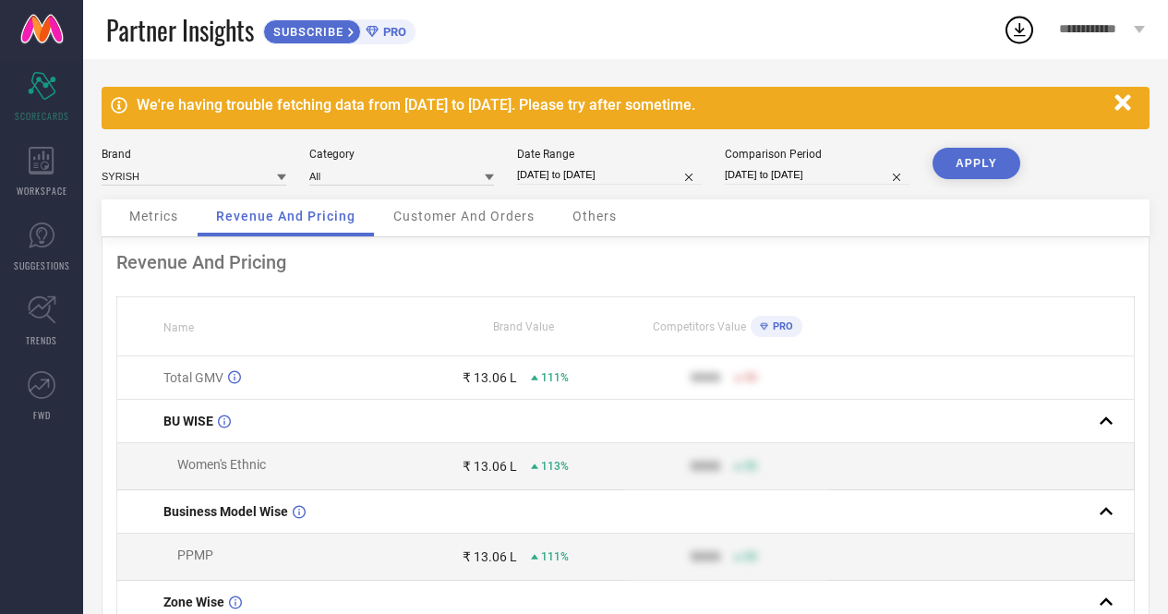
click at [473, 221] on span "Customer And Orders" at bounding box center [463, 216] width 141 height 15
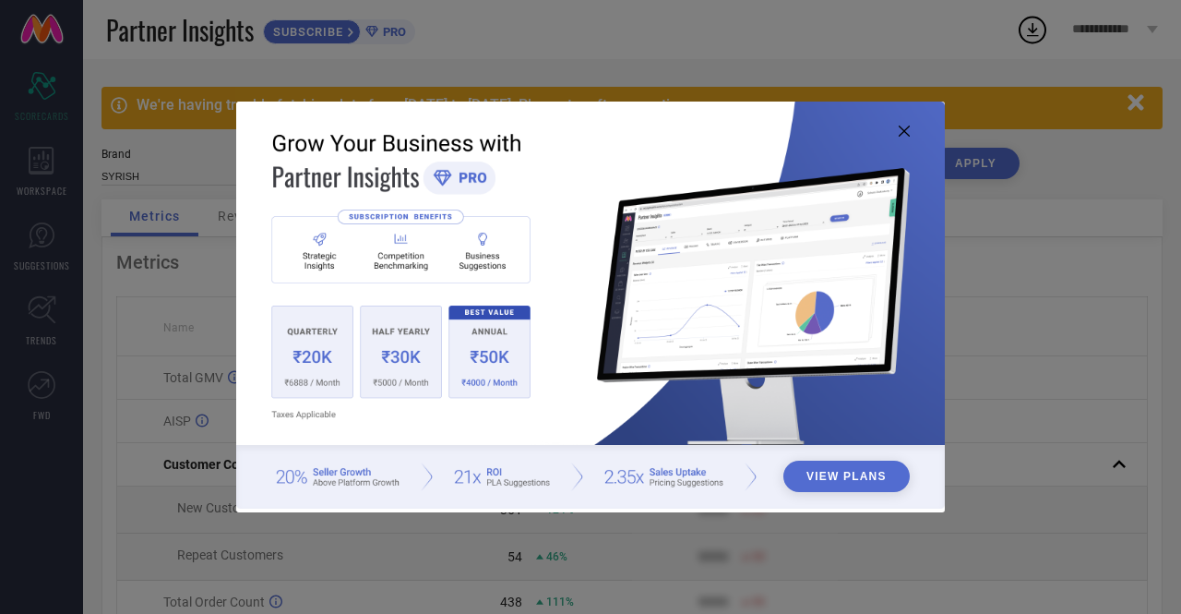
click at [908, 129] on icon at bounding box center [904, 131] width 11 height 11
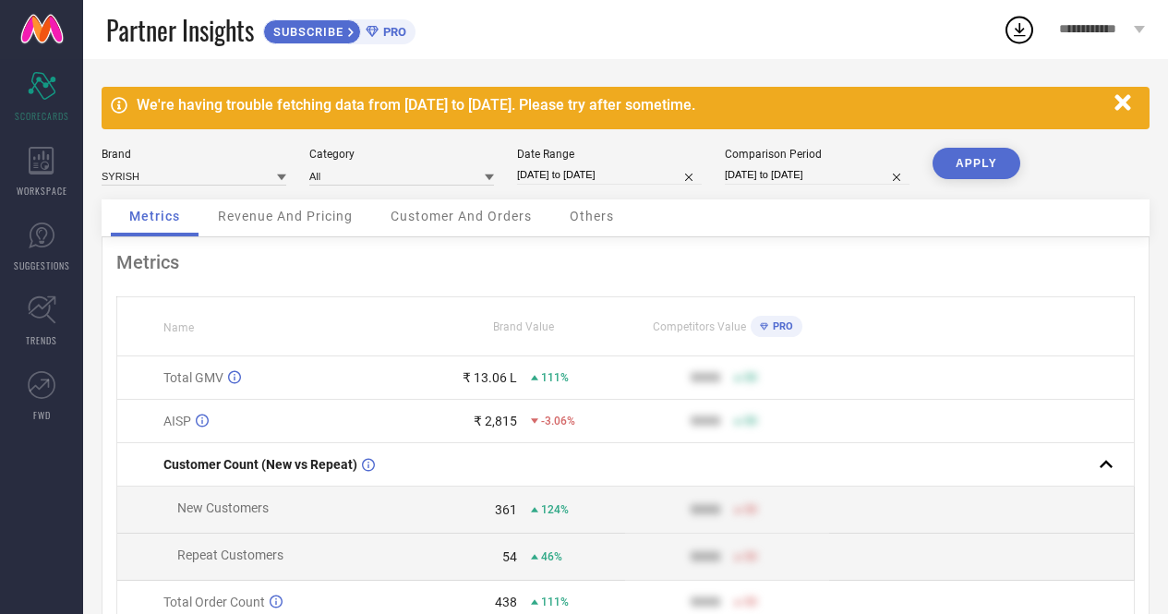
select select "8"
select select "2025"
select select "9"
select select "2025"
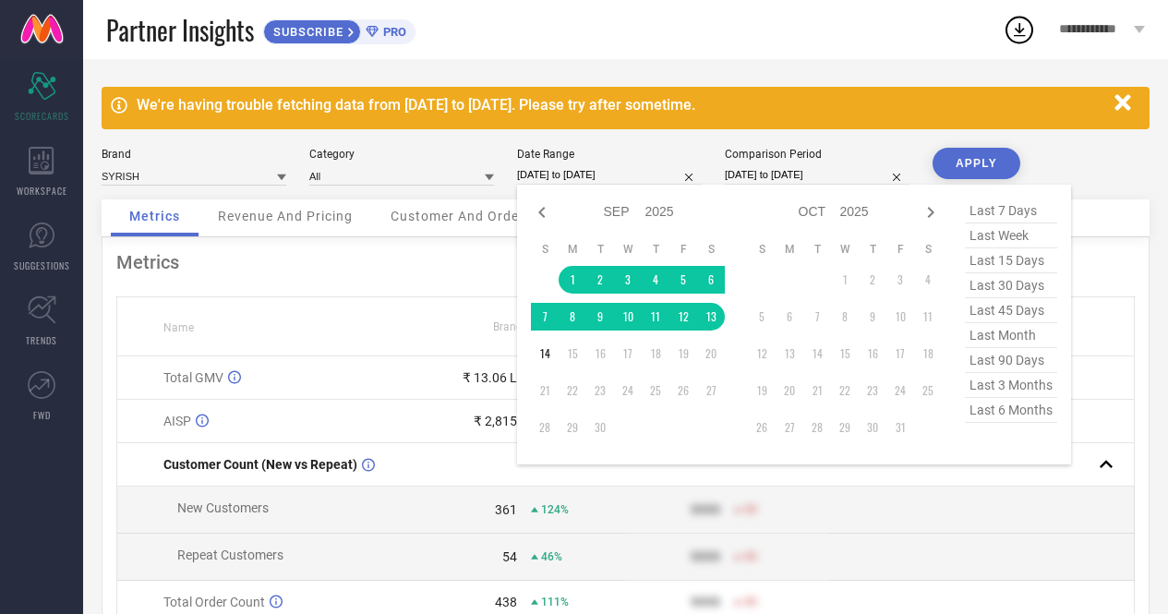
click at [581, 175] on input "[DATE] to [DATE]" at bounding box center [609, 174] width 185 height 19
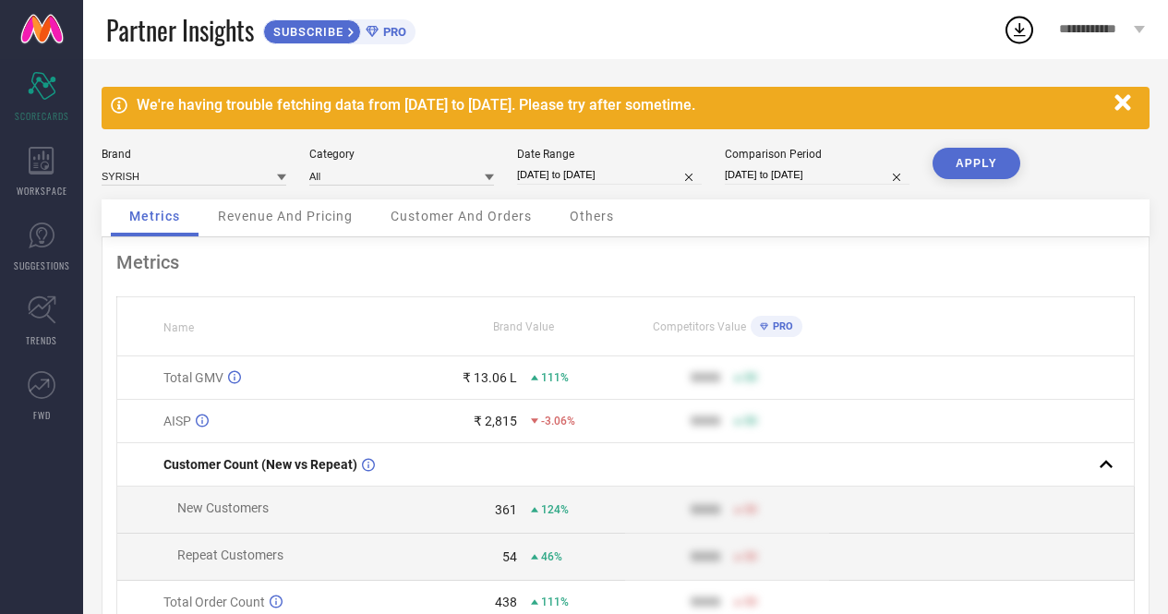
click at [342, 276] on div "Metrics Name Brand Value Competitors Value PRO Total GMV ₹ 13.06 L 111% 9999 50…" at bounding box center [626, 519] width 1048 height 564
select select "8"
select select "2025"
select select "9"
select select "2025"
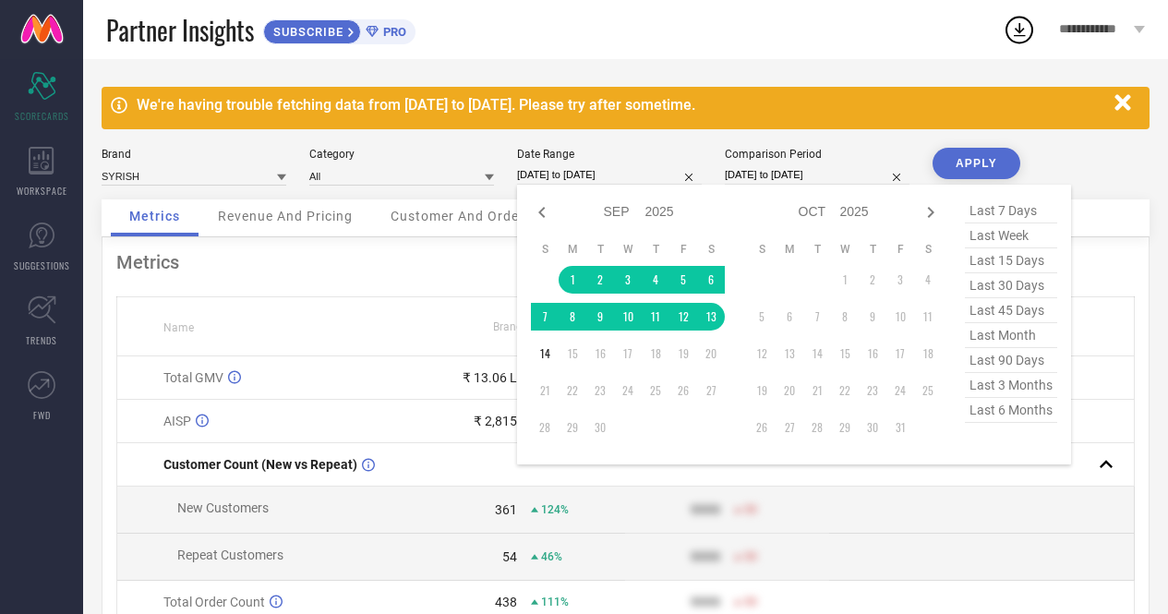
click at [578, 170] on input "[DATE] to [DATE]" at bounding box center [609, 174] width 185 height 19
click at [542, 213] on icon at bounding box center [542, 212] width 22 height 22
select select "7"
select select "2025"
select select "8"
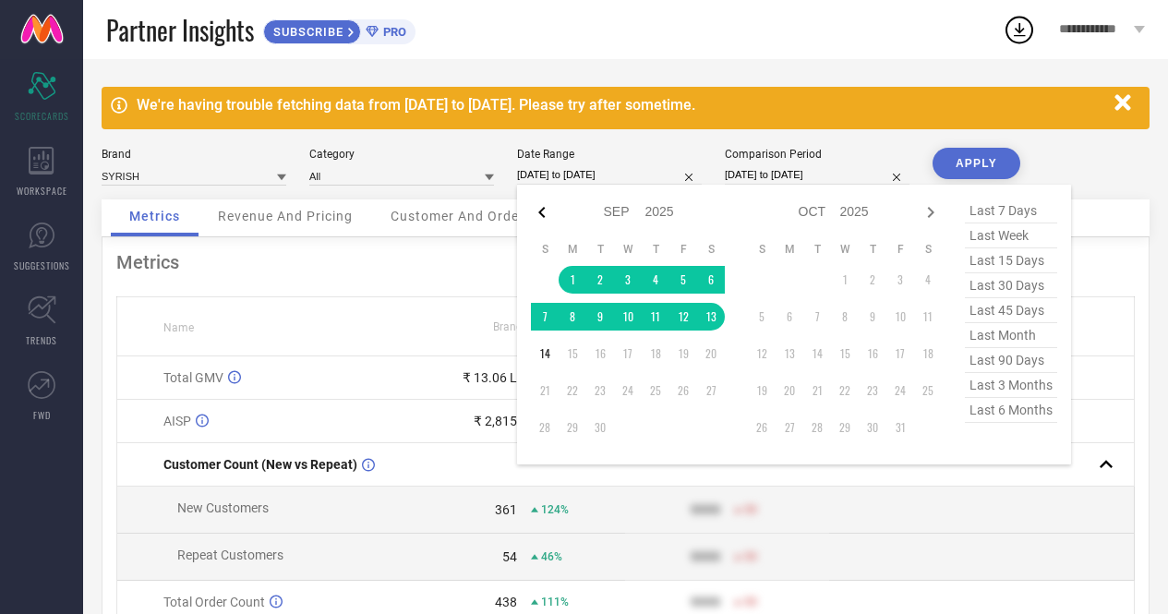
select select "2025"
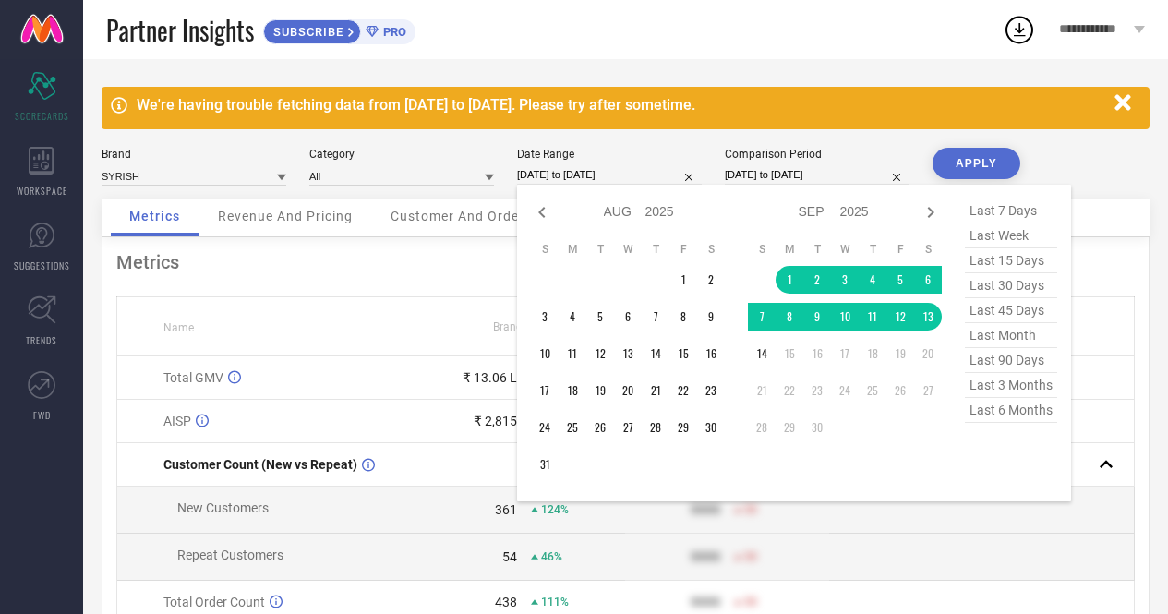
click at [542, 213] on icon at bounding box center [542, 212] width 22 height 22
select select "6"
select select "2025"
select select "7"
select select "2025"
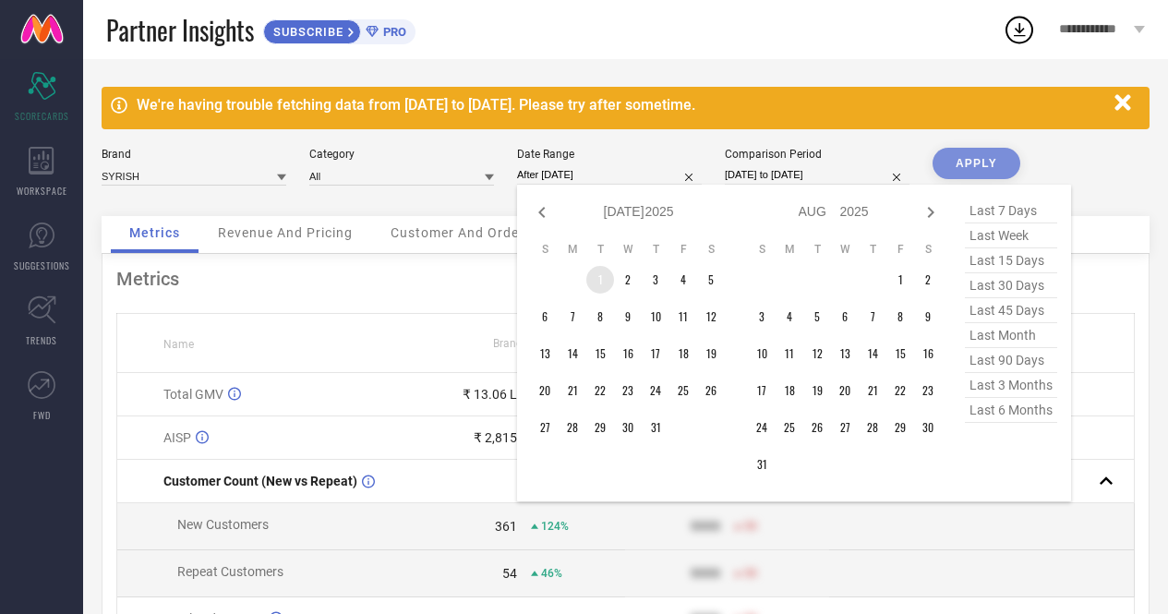
click at [593, 282] on td "1" at bounding box center [600, 280] width 28 height 28
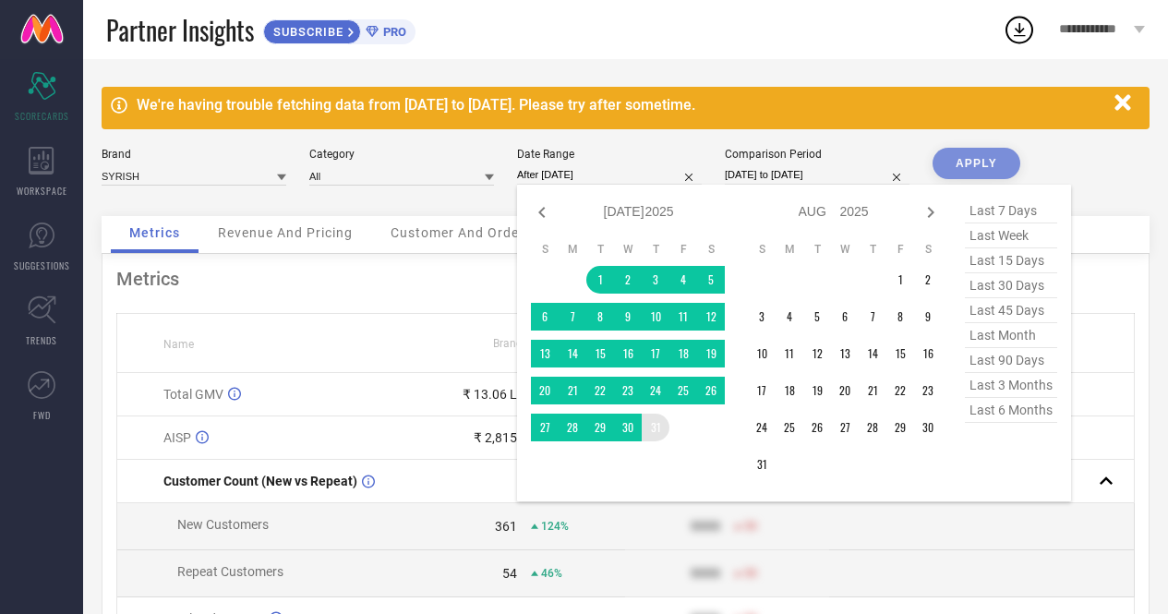
type input "[DATE] to [DATE]"
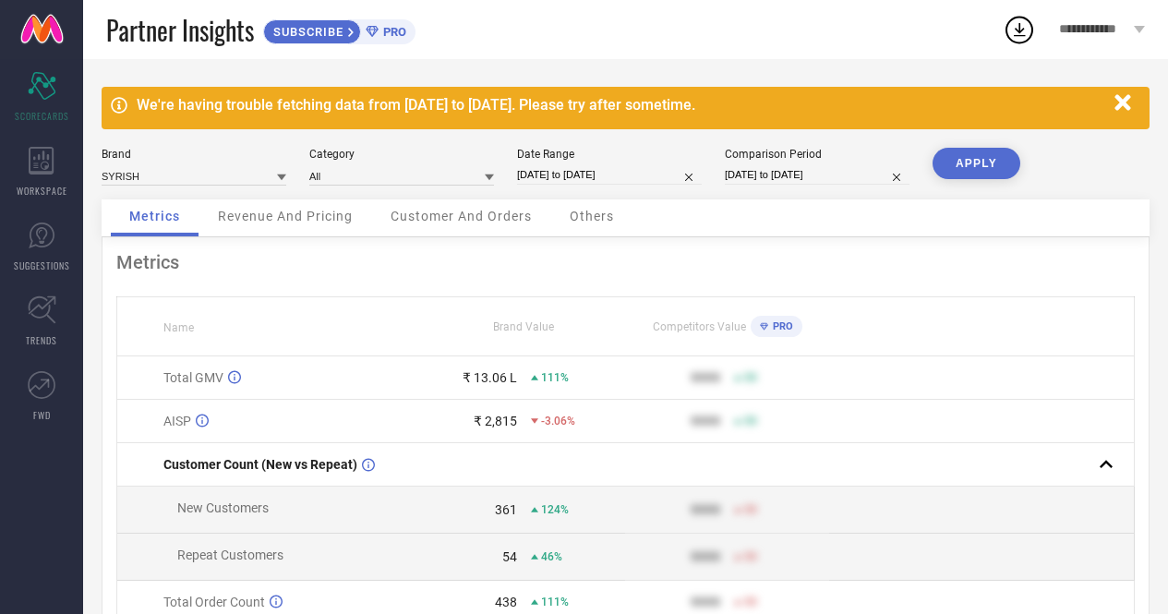
click at [976, 160] on button "APPLY" at bounding box center [976, 163] width 88 height 31
select select "6"
select select "2025"
select select "7"
select select "2025"
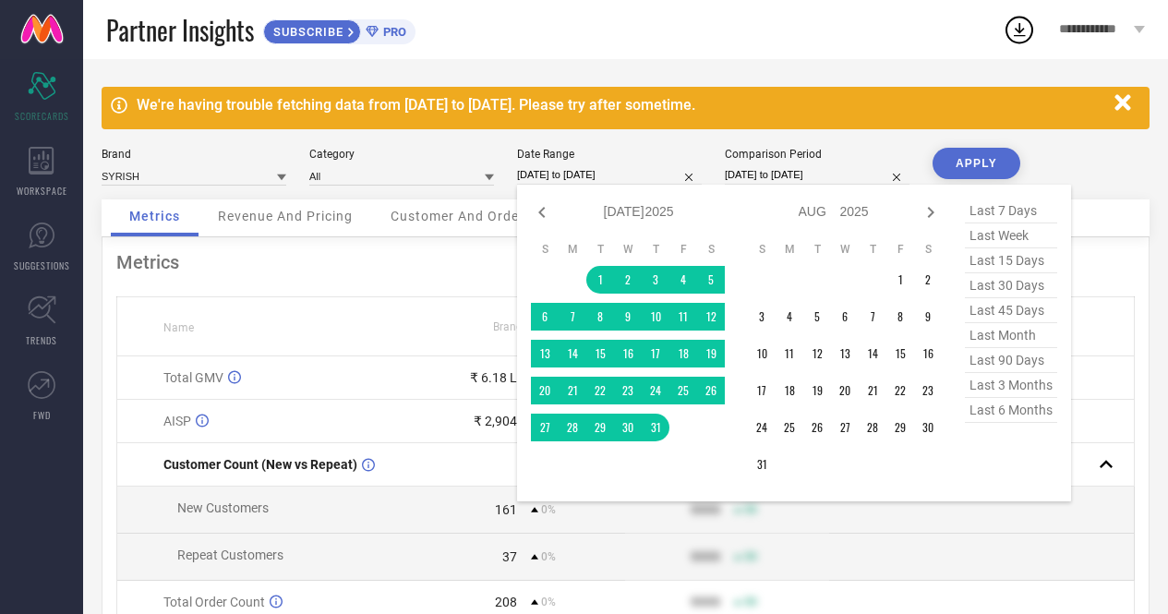
click at [554, 176] on input "[DATE] to [DATE]" at bounding box center [609, 174] width 185 height 19
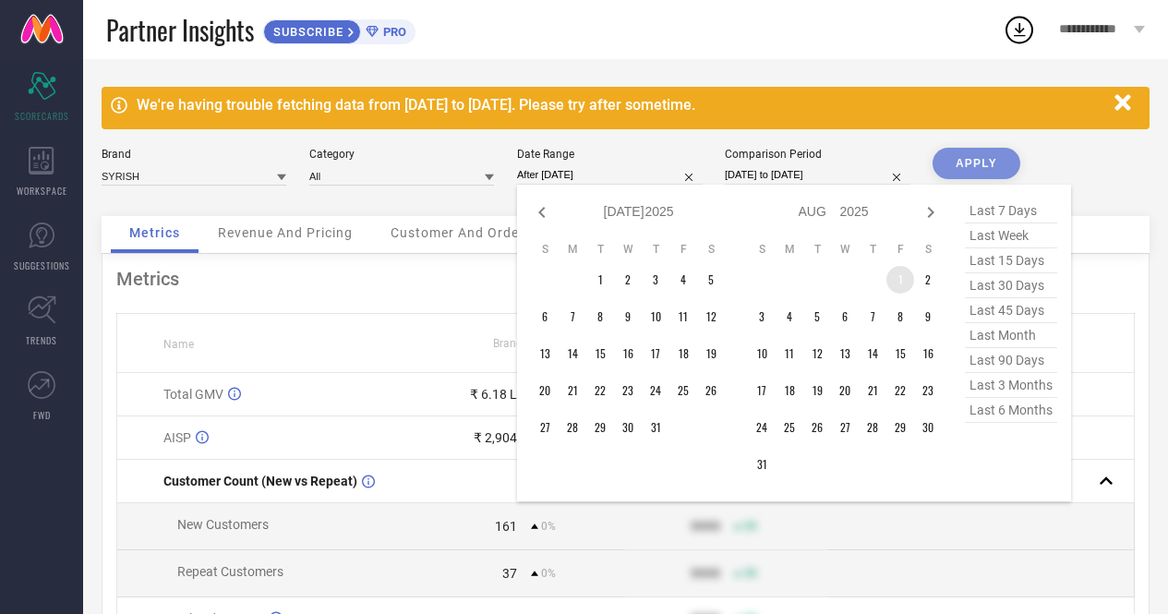
click at [895, 287] on td "1" at bounding box center [900, 280] width 28 height 28
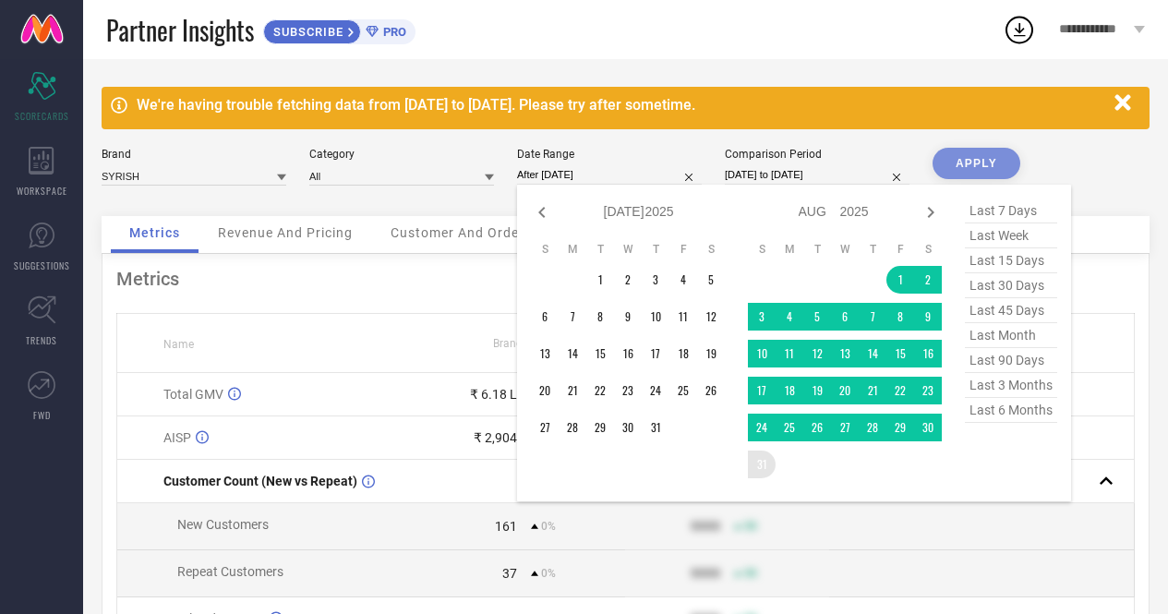
type input "[DATE] to [DATE]"
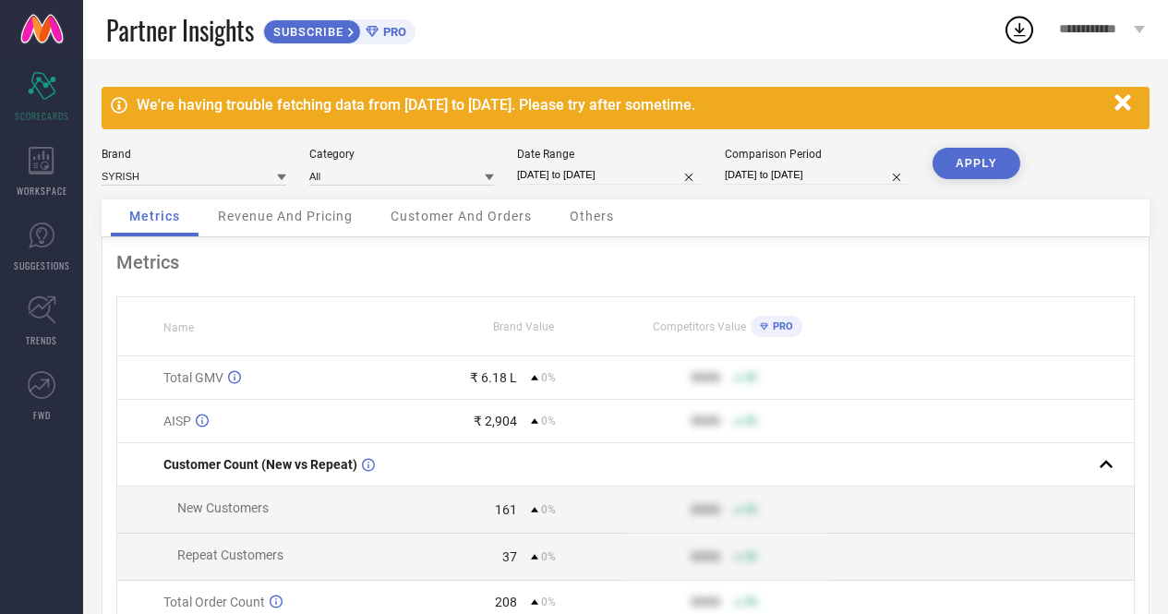
click at [963, 160] on button "APPLY" at bounding box center [976, 163] width 88 height 31
click at [579, 174] on input "[DATE] to [DATE]" at bounding box center [609, 174] width 185 height 19
select select "7"
select select "2025"
select select "8"
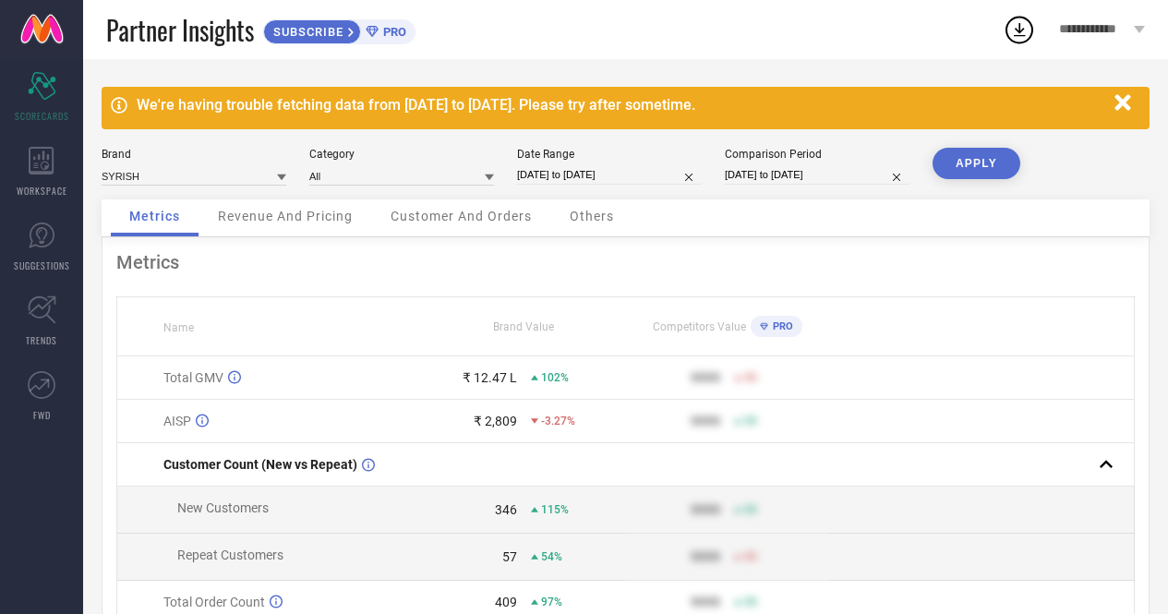
select select "2025"
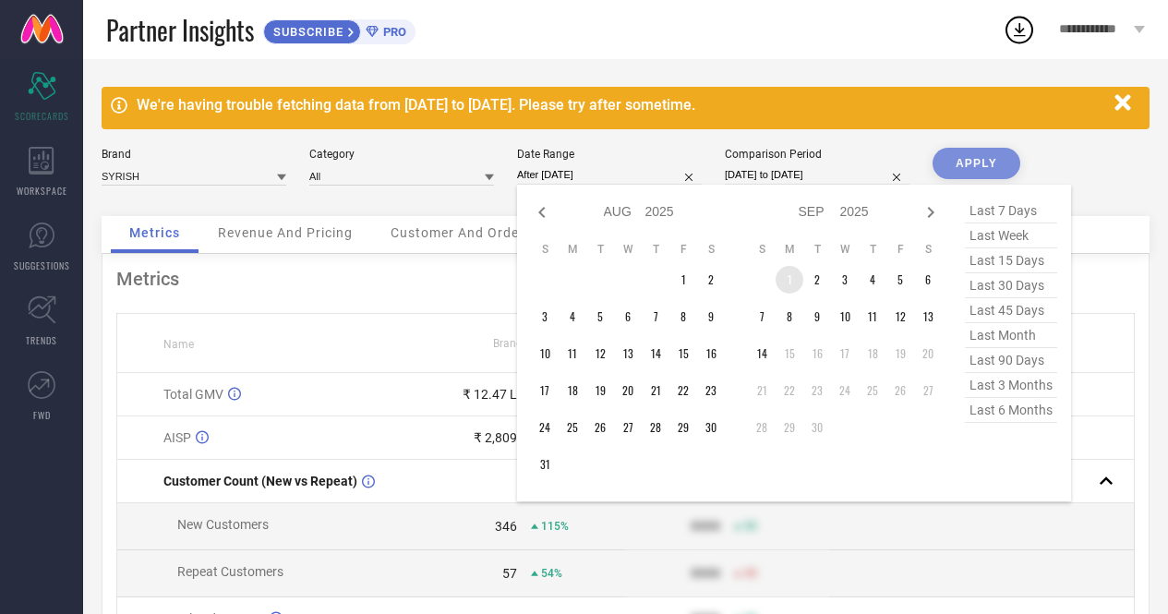
click at [790, 275] on td "1" at bounding box center [789, 280] width 28 height 28
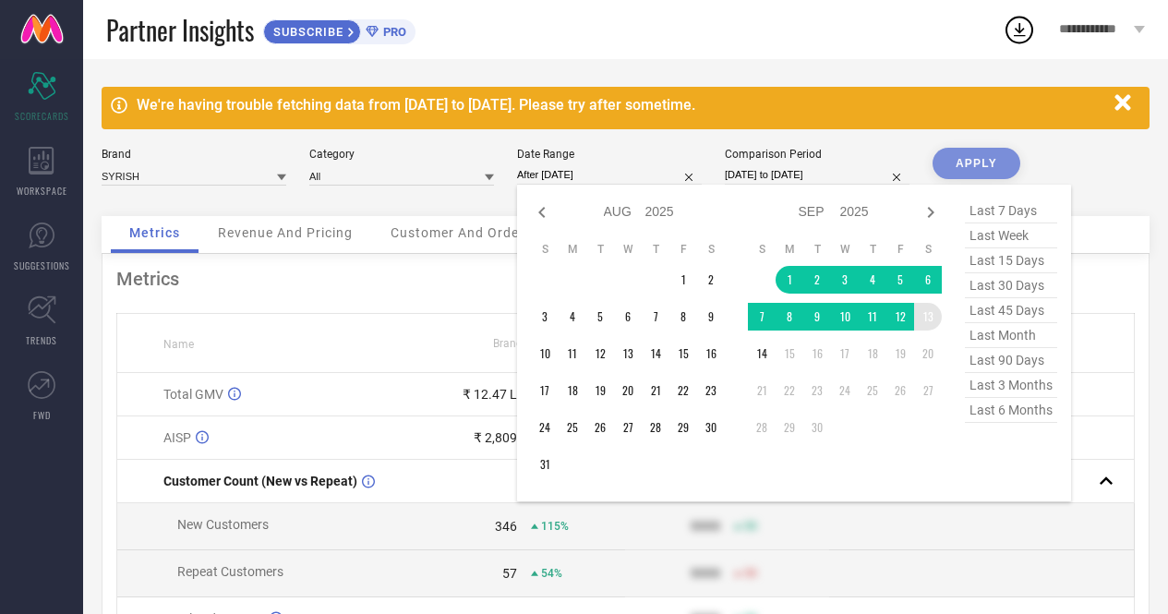
type input "[DATE] to [DATE]"
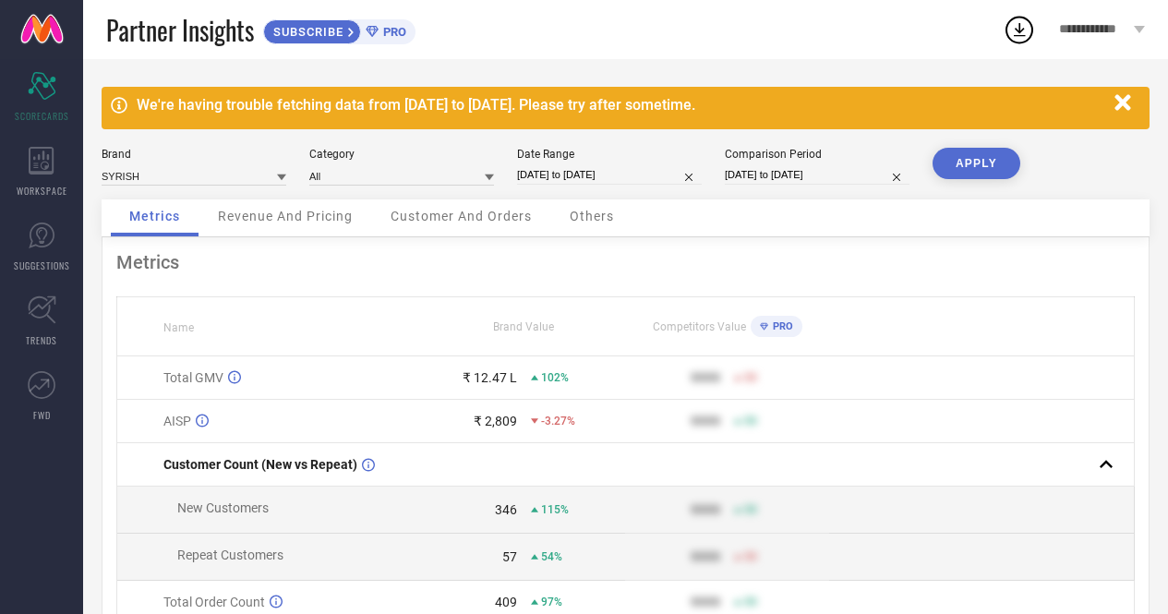
click at [968, 165] on button "APPLY" at bounding box center [976, 163] width 88 height 31
select select "8"
select select "2025"
select select "9"
select select "2025"
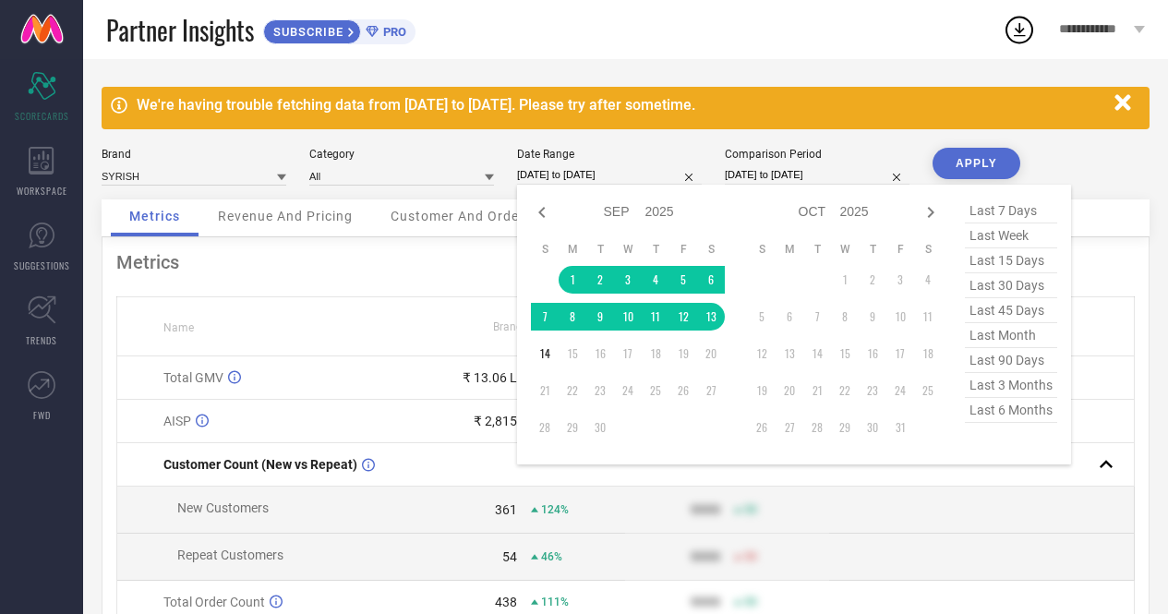
click at [608, 169] on input "[DATE] to [DATE]" at bounding box center [609, 174] width 185 height 19
click at [542, 212] on icon at bounding box center [542, 212] width 22 height 22
select select "7"
select select "2025"
select select "8"
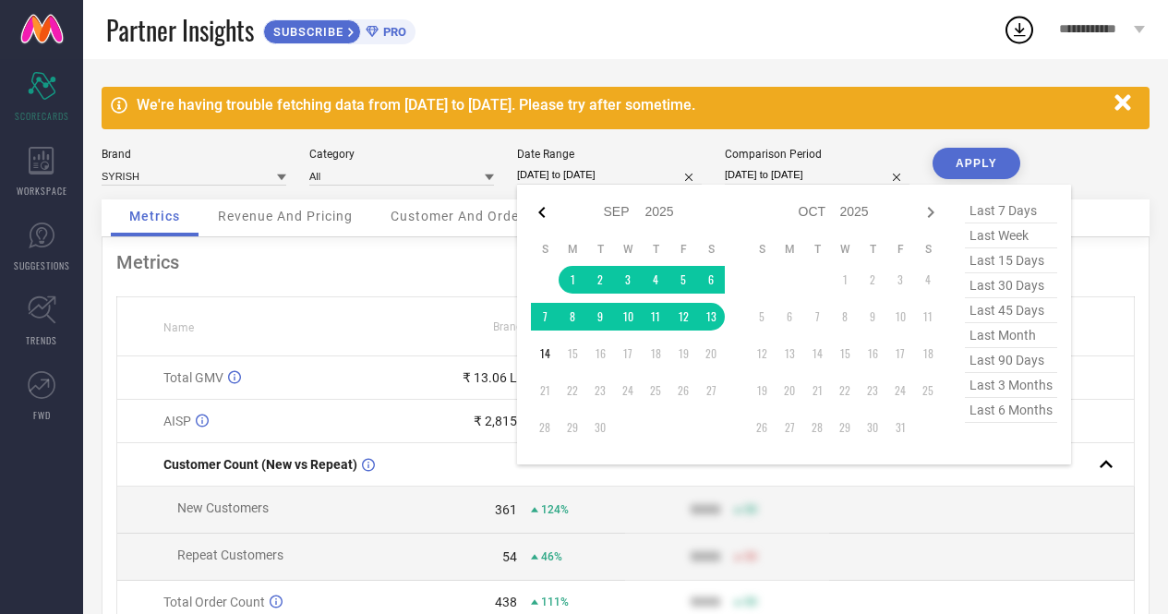
select select "2025"
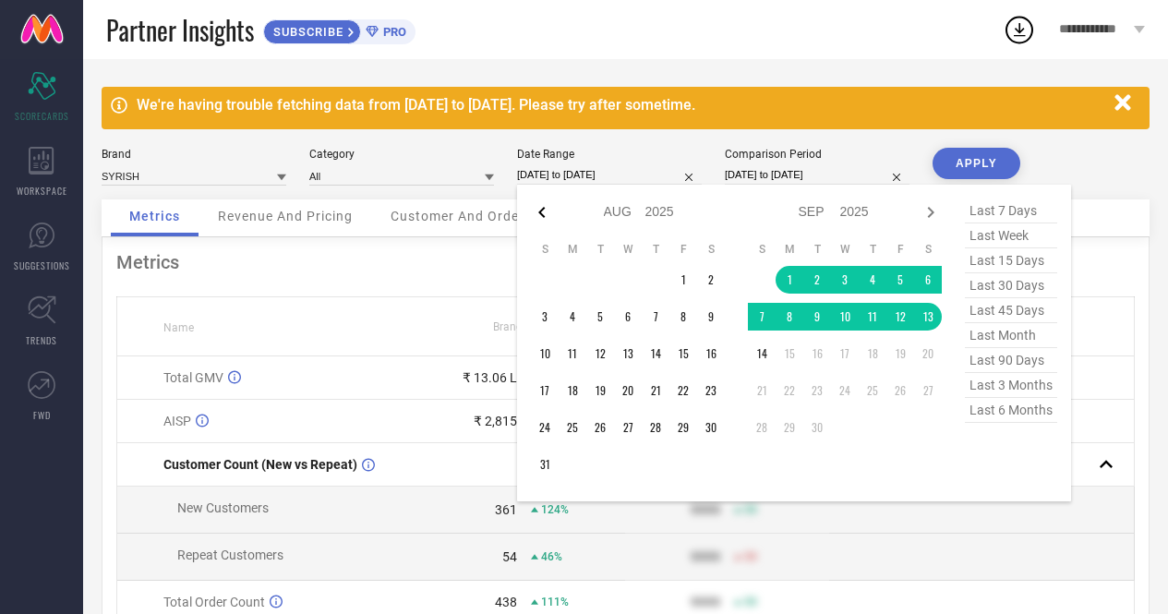
click at [545, 210] on icon at bounding box center [542, 212] width 22 height 22
select select "6"
select select "2025"
select select "7"
select select "2025"
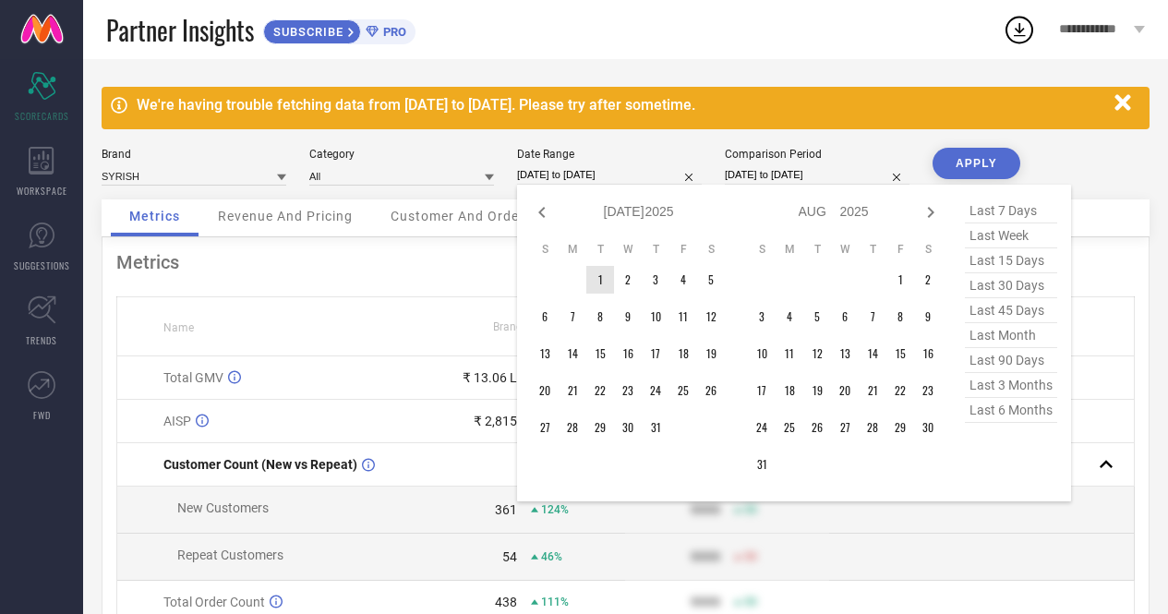
type input "After [DATE]"
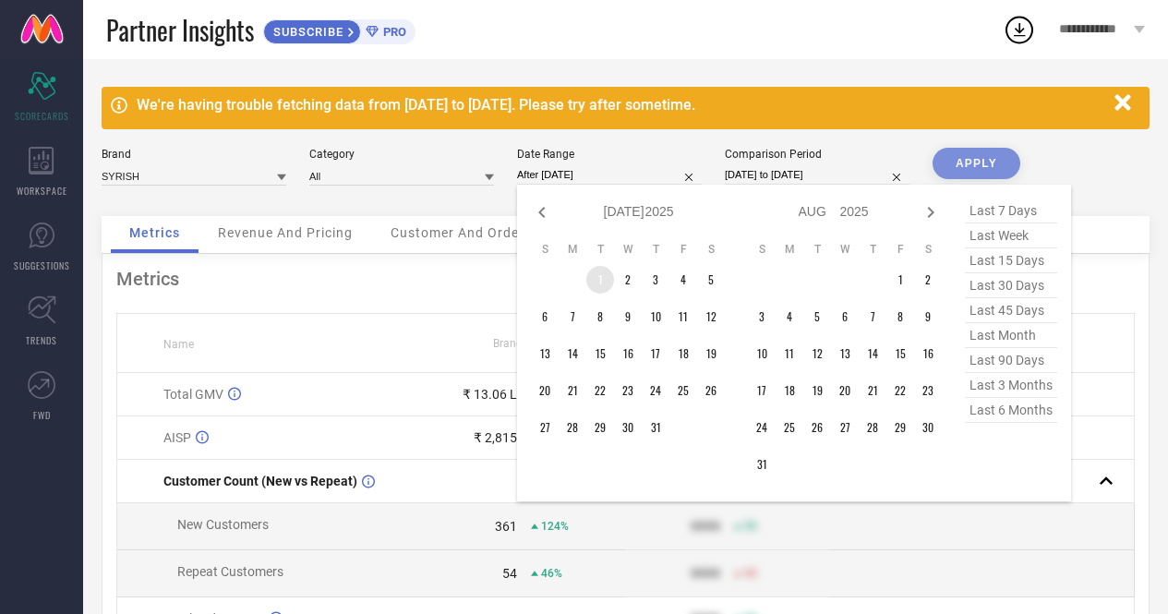
click at [598, 280] on td "1" at bounding box center [600, 280] width 28 height 28
click at [932, 211] on icon at bounding box center [930, 212] width 22 height 22
select select "7"
select select "2025"
select select "8"
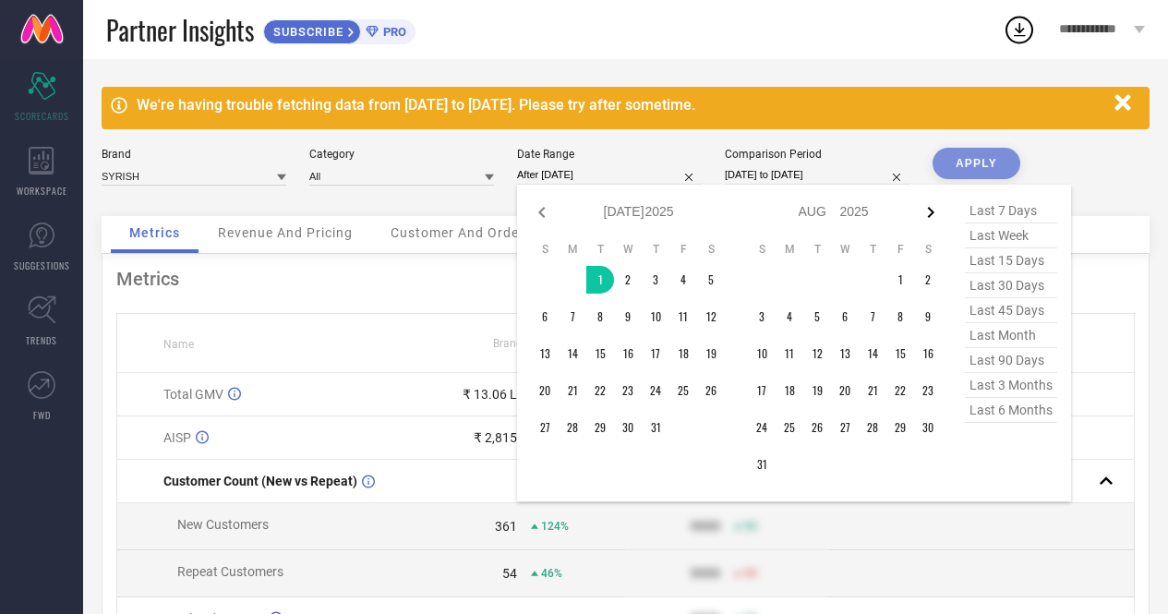
select select "2025"
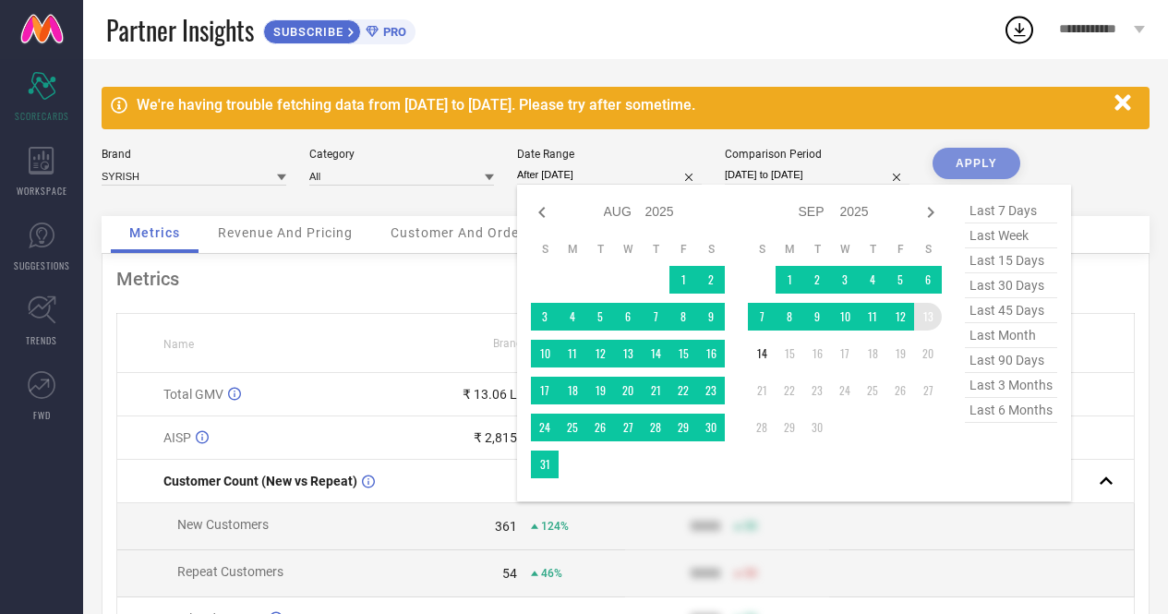
type input "01-07-2025 to 13-09-2025"
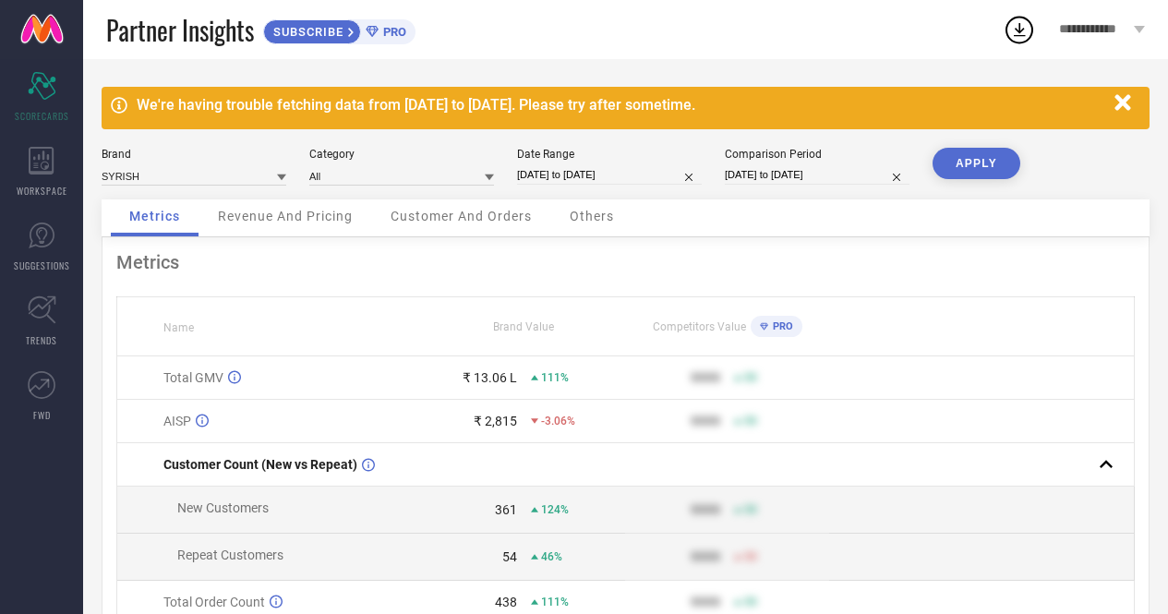
click at [966, 163] on button "APPLY" at bounding box center [976, 163] width 88 height 31
select select "6"
select select "2025"
select select "7"
select select "2025"
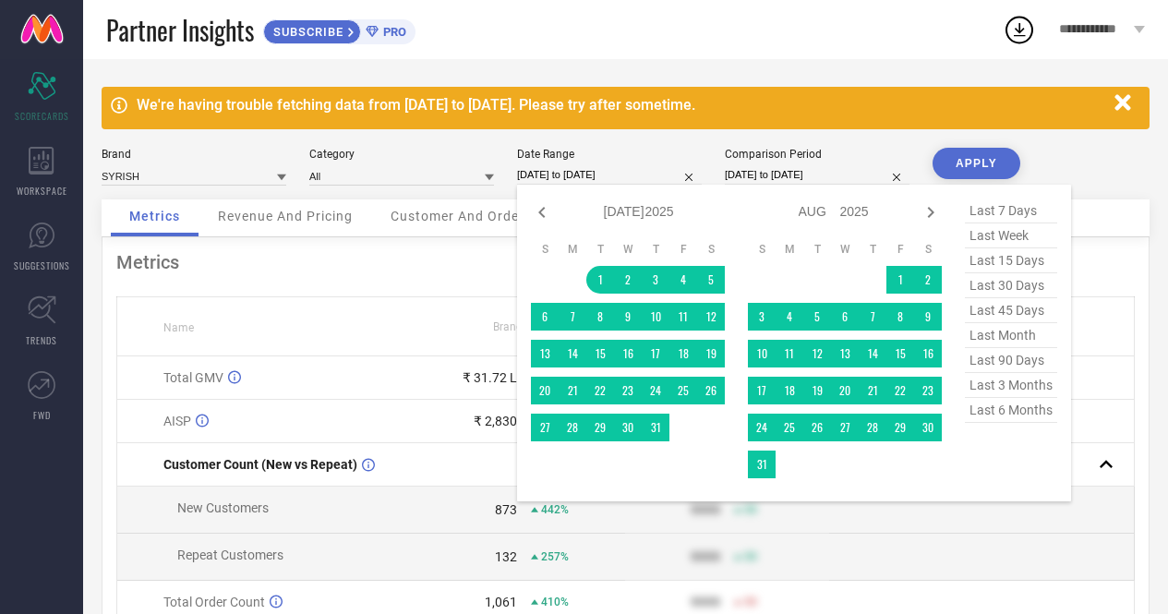
click at [591, 171] on input "01-07-2025 to 13-09-2025" at bounding box center [609, 174] width 185 height 19
click at [931, 214] on icon at bounding box center [931, 212] width 6 height 11
select select "7"
select select "2025"
select select "8"
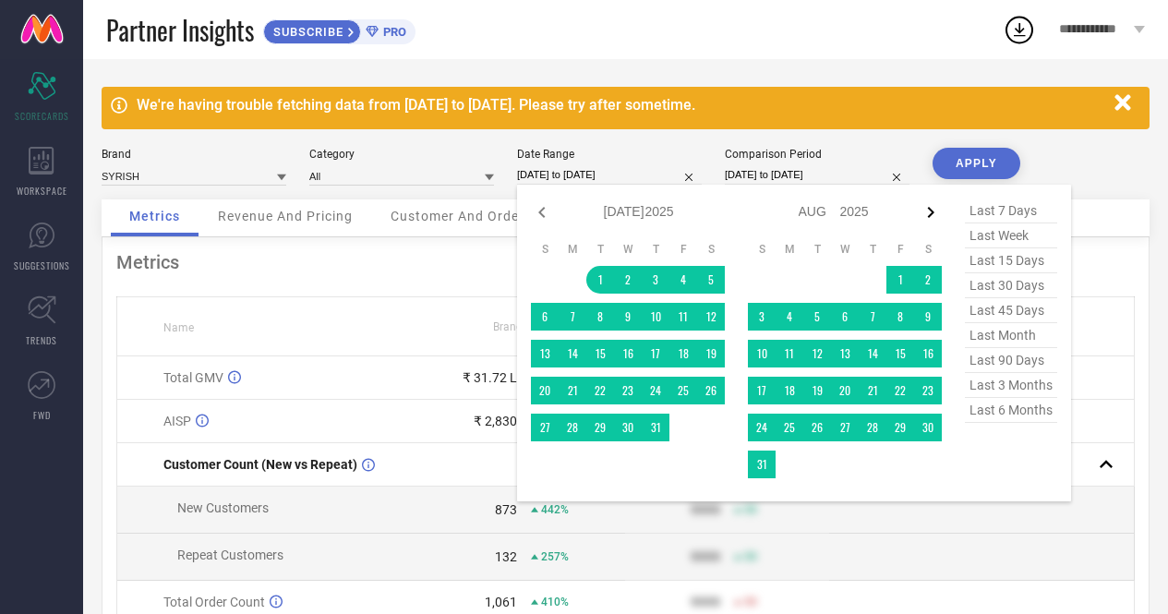
select select "2025"
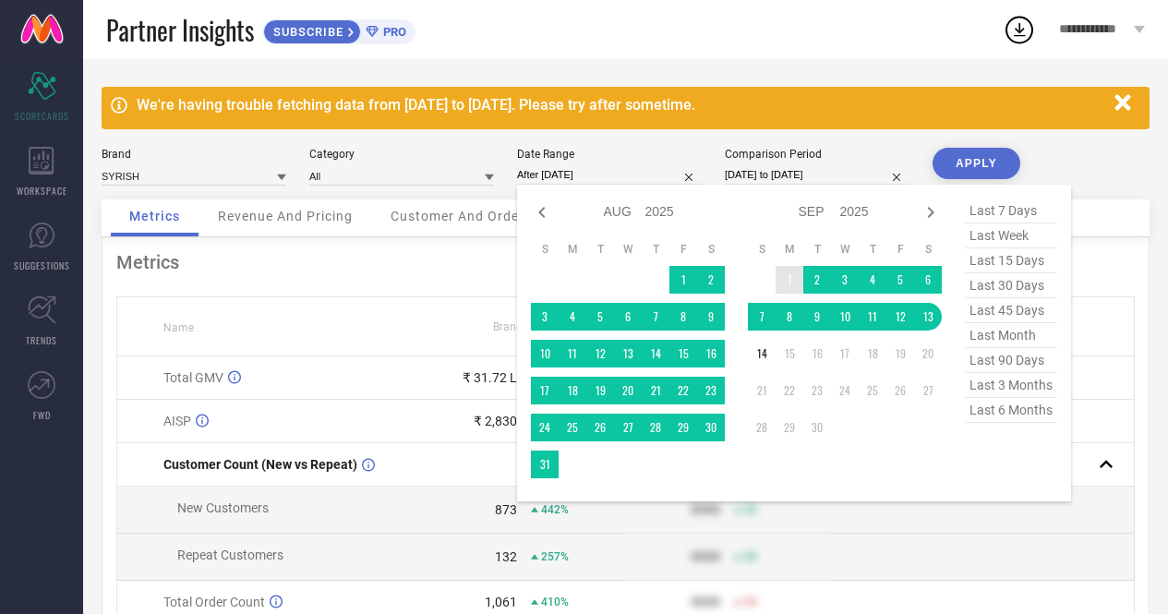
click at [782, 283] on td "1" at bounding box center [789, 280] width 28 height 28
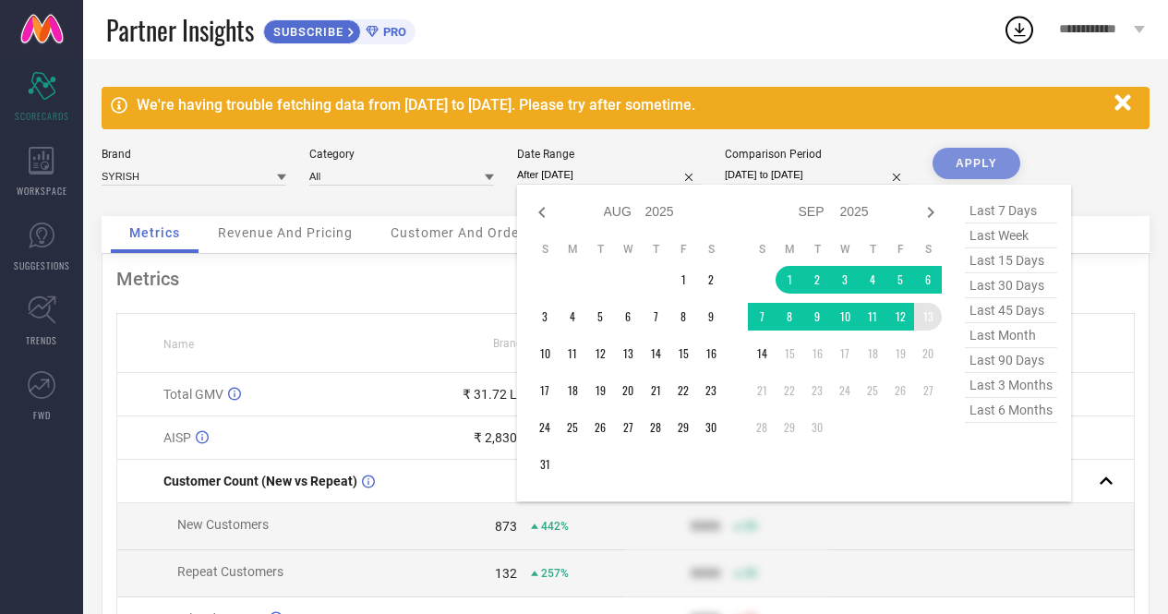
type input "[DATE] to [DATE]"
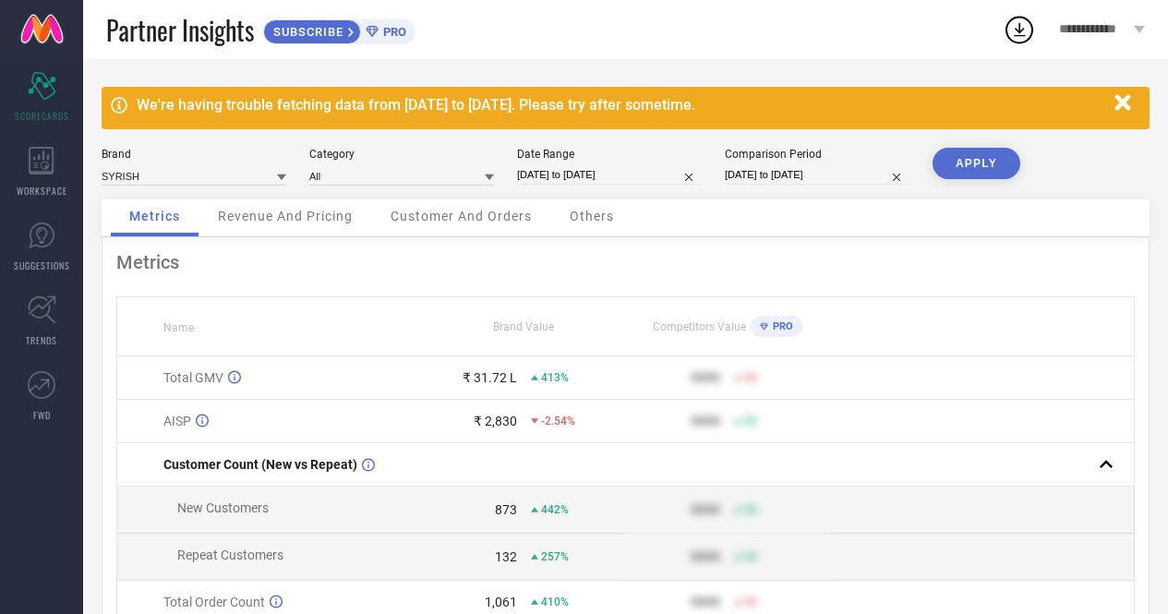
click at [977, 161] on button "APPLY" at bounding box center [976, 163] width 88 height 31
click at [963, 159] on button "APPLY" at bounding box center [976, 163] width 88 height 31
